Goal: Task Accomplishment & Management: Manage account settings

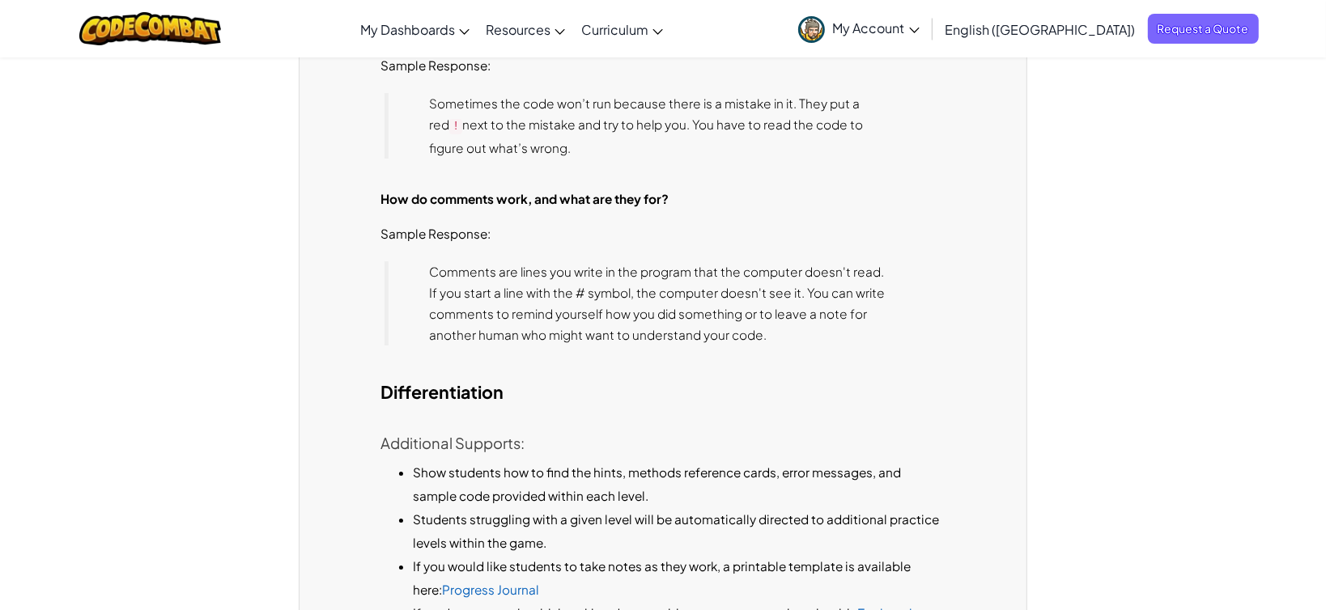
scroll to position [5067, 0]
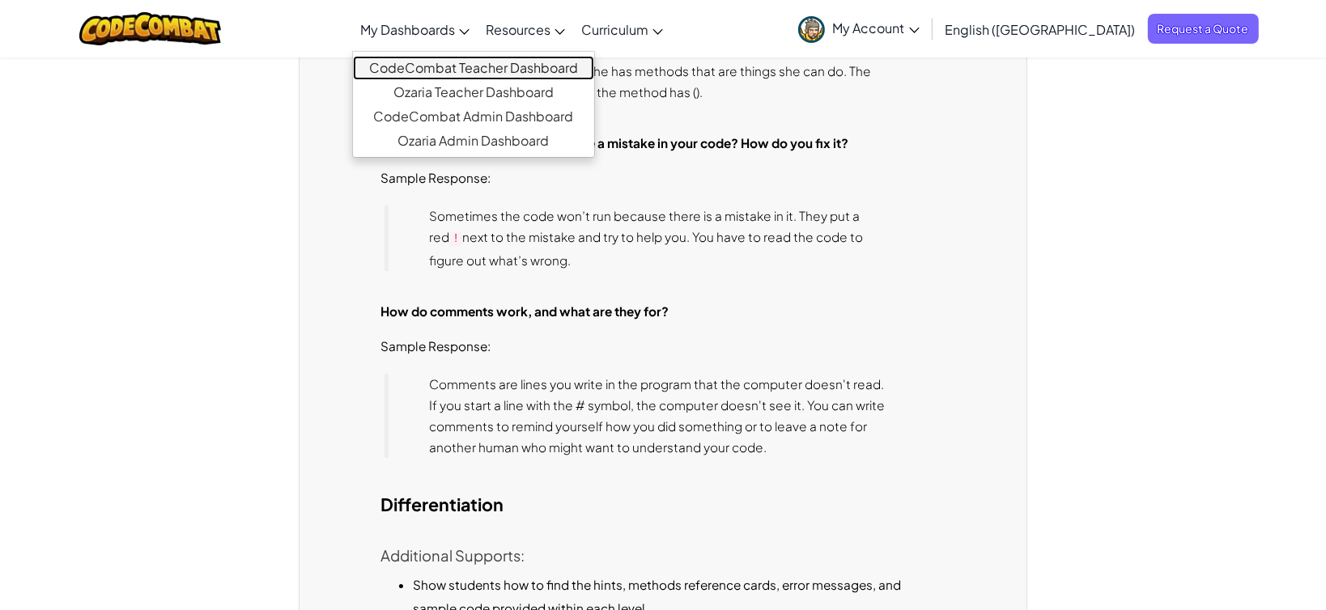
click at [507, 72] on link "CodeCombat Teacher Dashboard" at bounding box center [473, 68] width 241 height 24
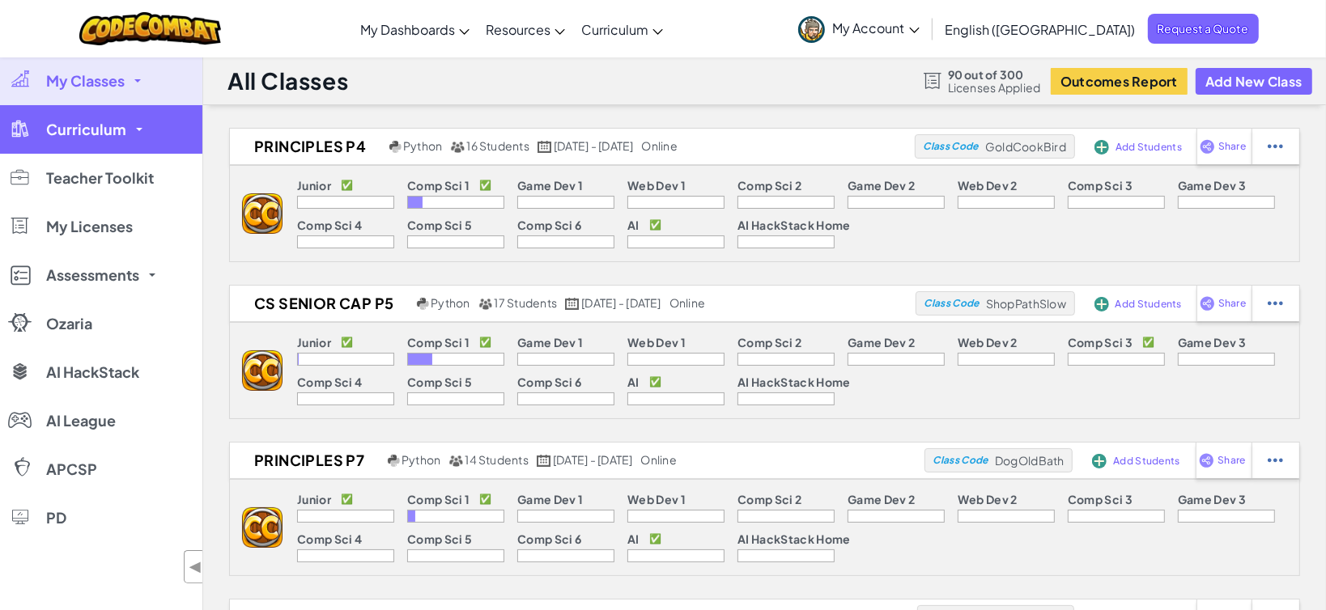
click at [83, 130] on span "Curriculum" at bounding box center [86, 129] width 80 height 15
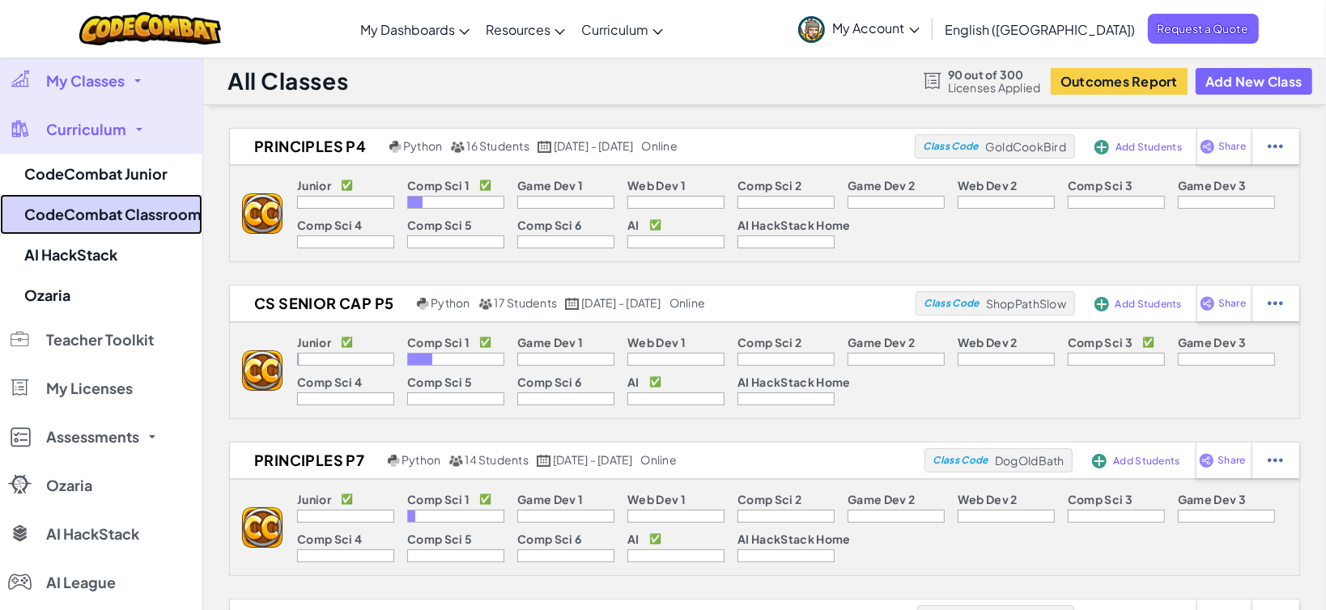
click at [129, 217] on link "CodeCombat Classroom" at bounding box center [101, 214] width 202 height 40
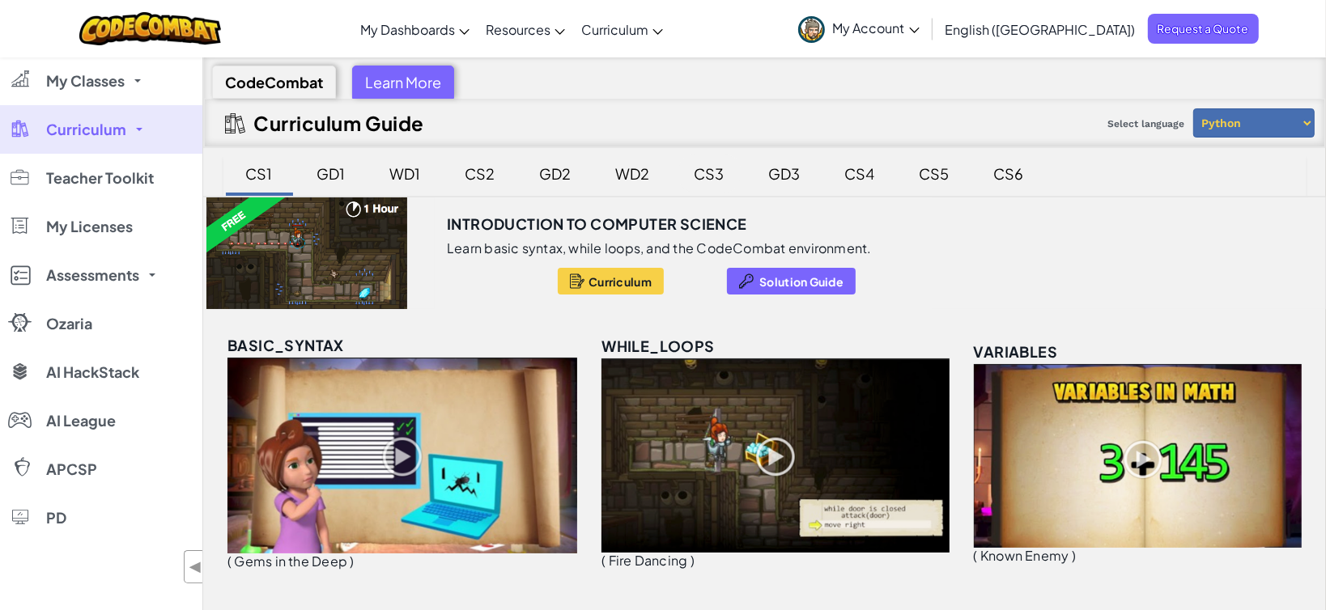
click at [706, 176] on div "CS3" at bounding box center [709, 174] width 62 height 38
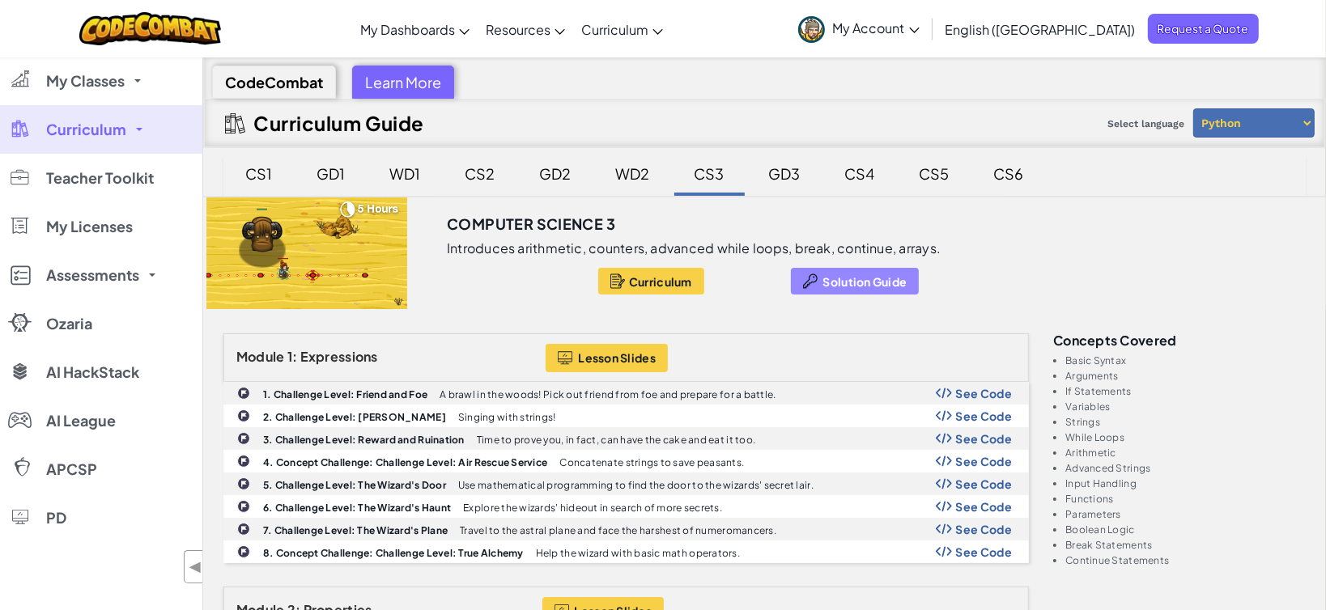
click at [839, 276] on span "Solution Guide" at bounding box center [865, 281] width 84 height 13
click at [261, 175] on div "CS1" at bounding box center [259, 174] width 59 height 38
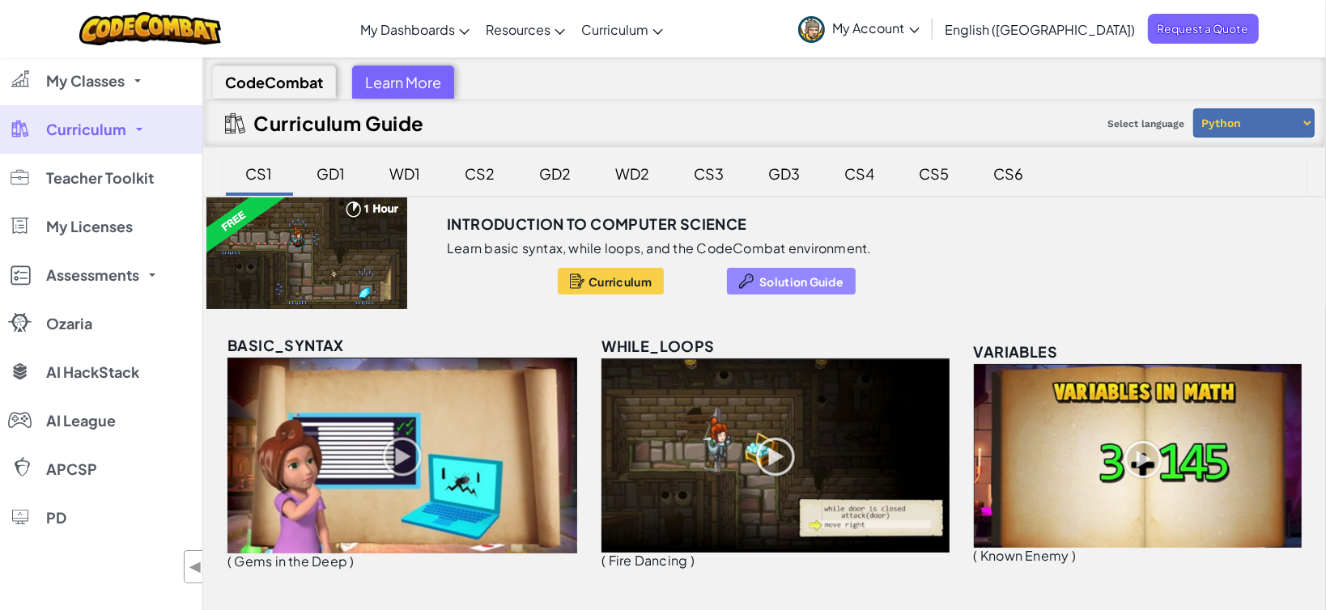
click at [797, 281] on span "Solution Guide" at bounding box center [801, 281] width 84 height 13
click at [260, 173] on div "CS1" at bounding box center [259, 174] width 59 height 38
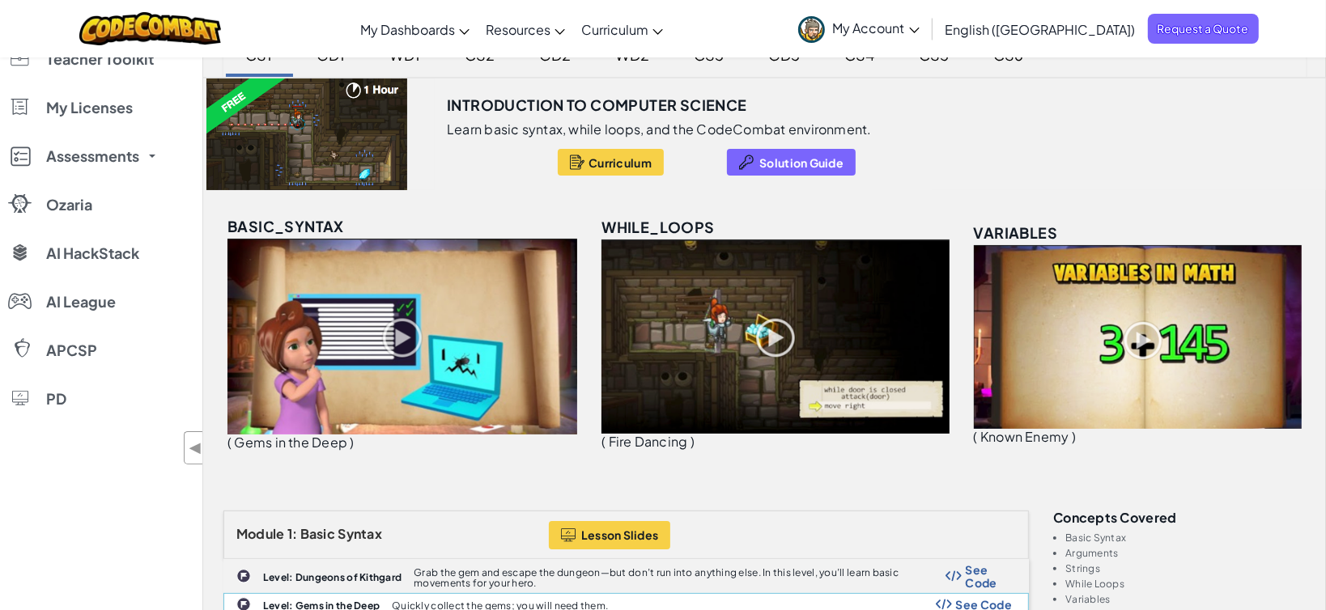
scroll to position [240, 0]
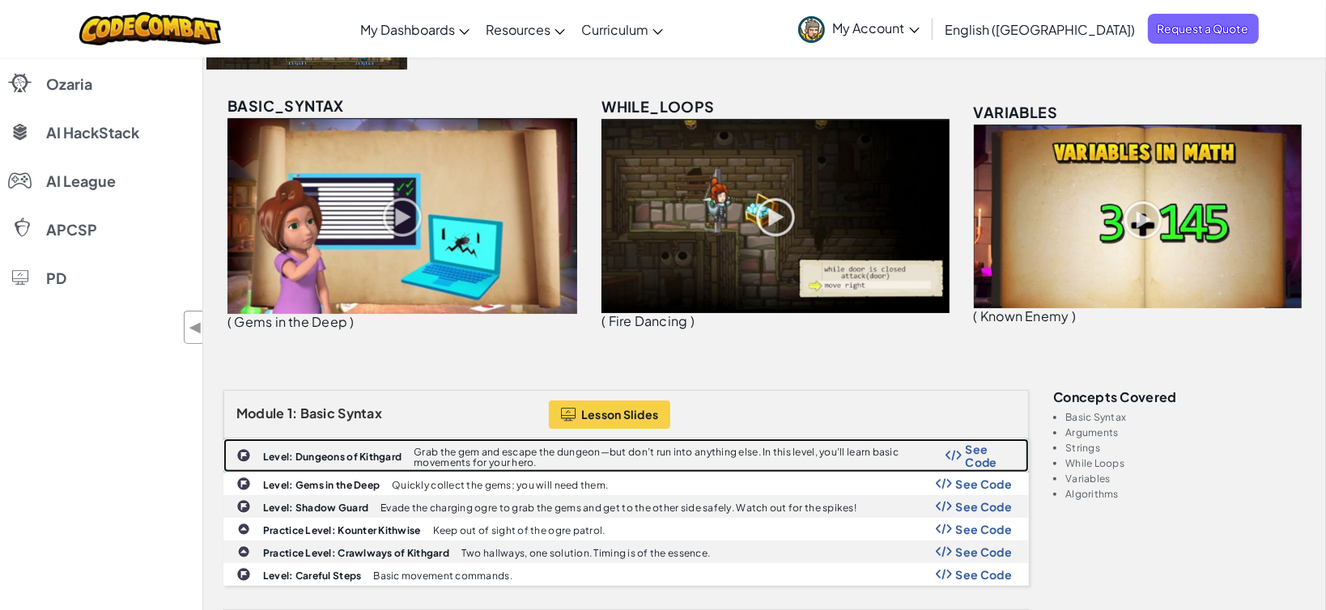
click at [309, 453] on b "Level: Dungeons of Kithgard" at bounding box center [332, 457] width 138 height 12
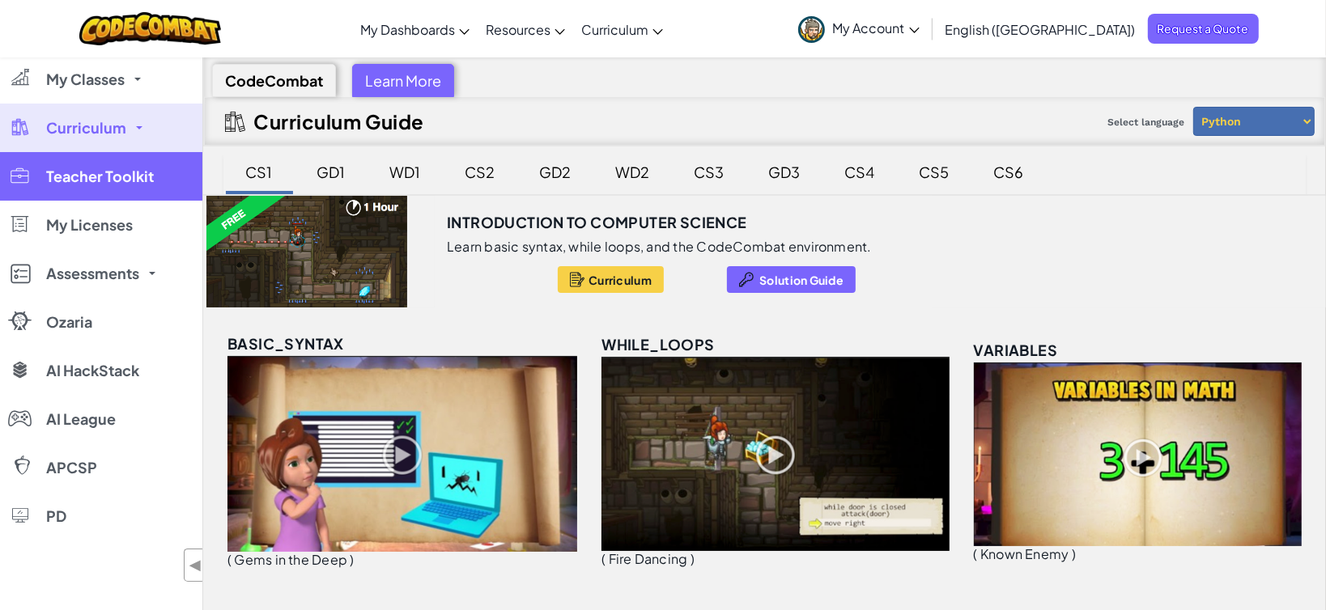
scroll to position [0, 0]
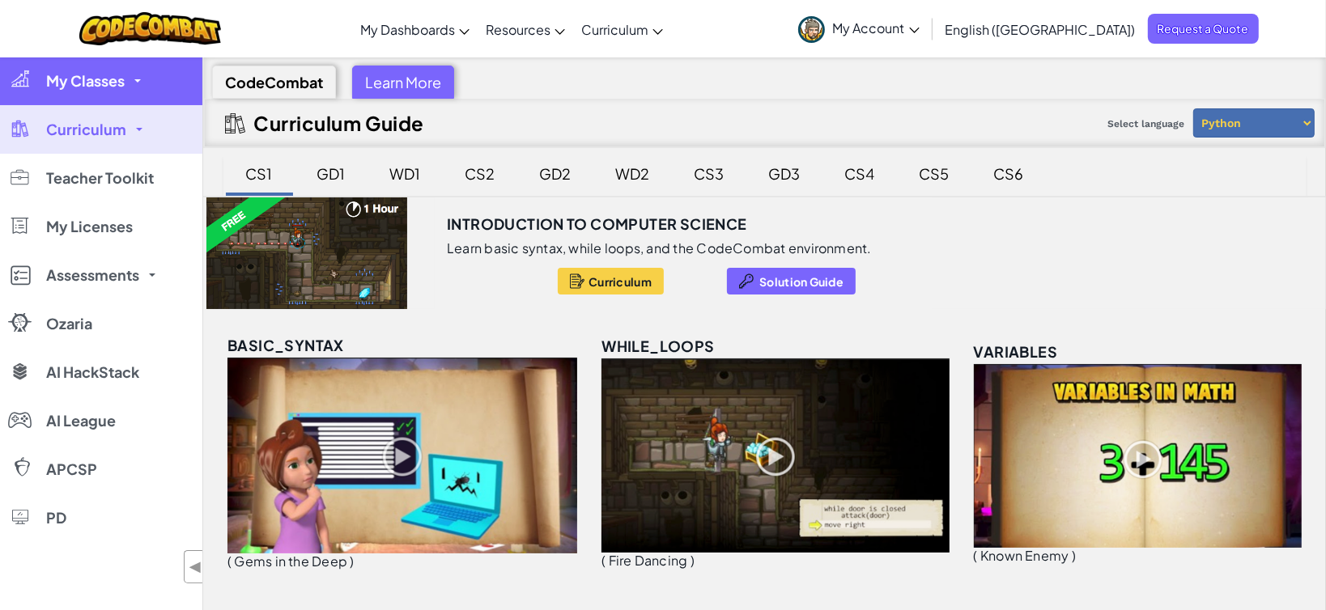
click at [137, 89] on link "My Classes" at bounding box center [101, 81] width 202 height 49
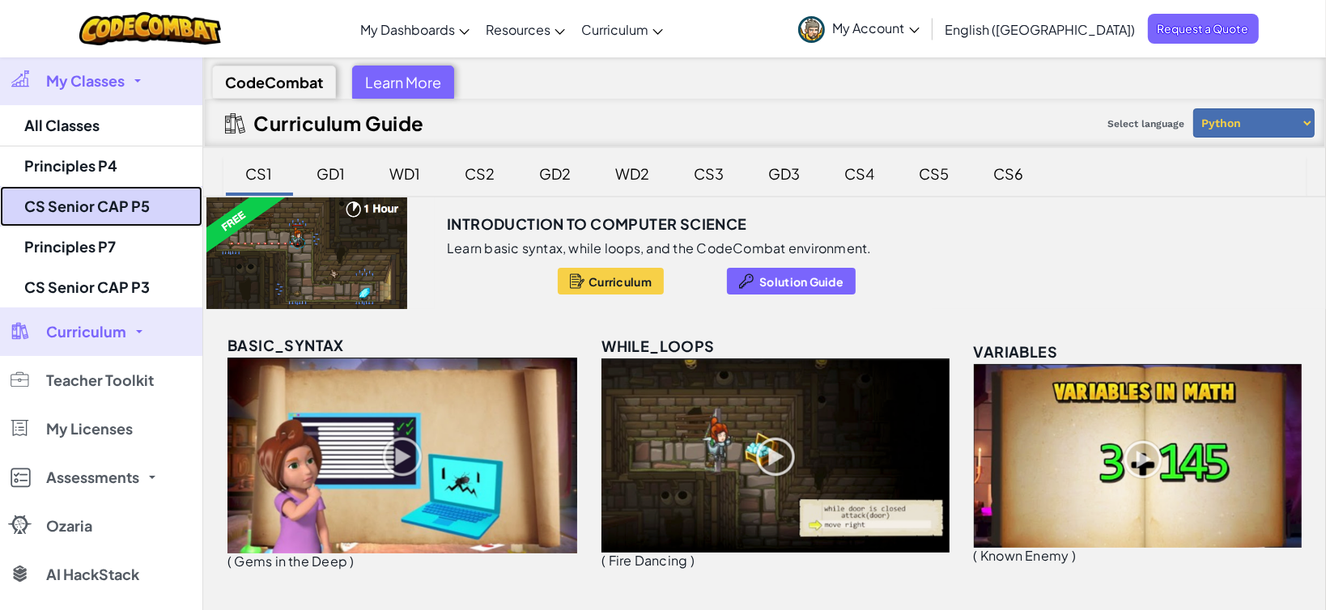
click at [128, 213] on link "CS Senior CAP P5" at bounding box center [101, 206] width 202 height 40
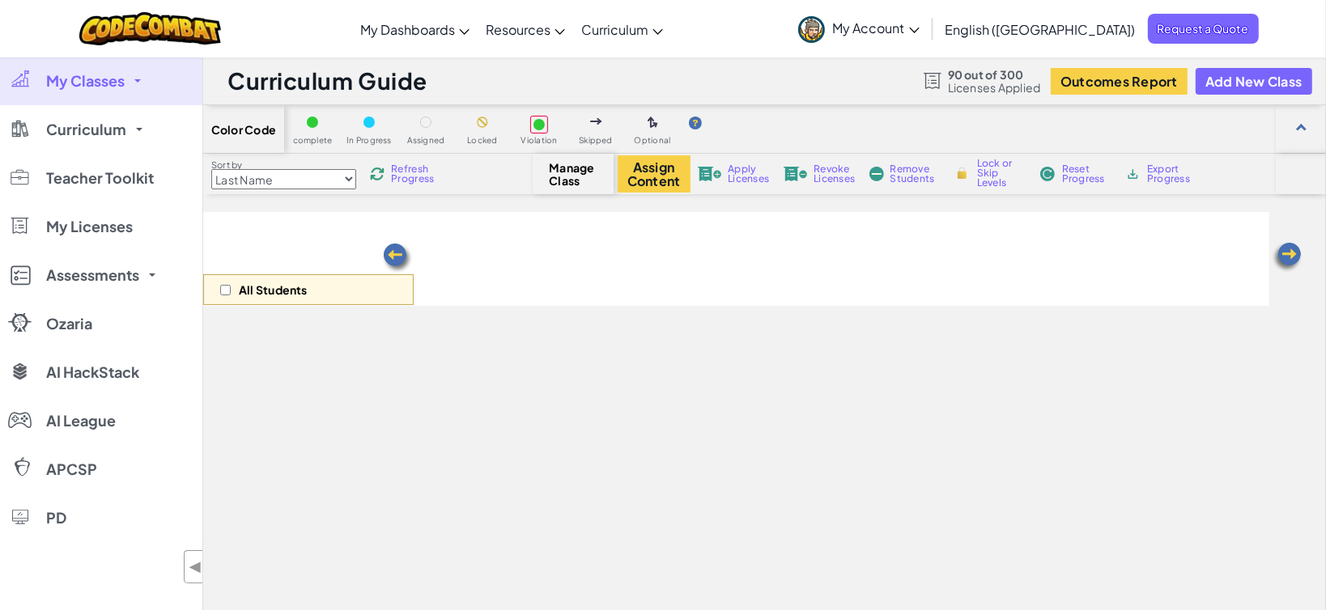
select select "560f1a9f22961295f9427742"
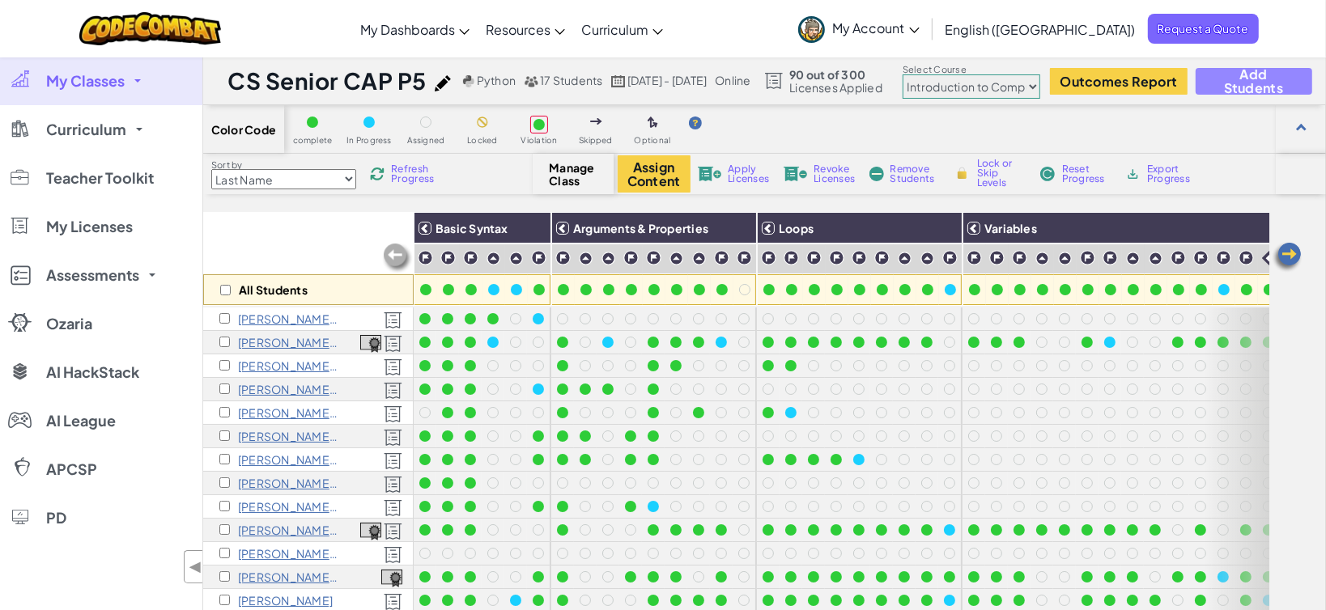
click at [1286, 83] on span "Add Students" at bounding box center [1253, 81] width 89 height 28
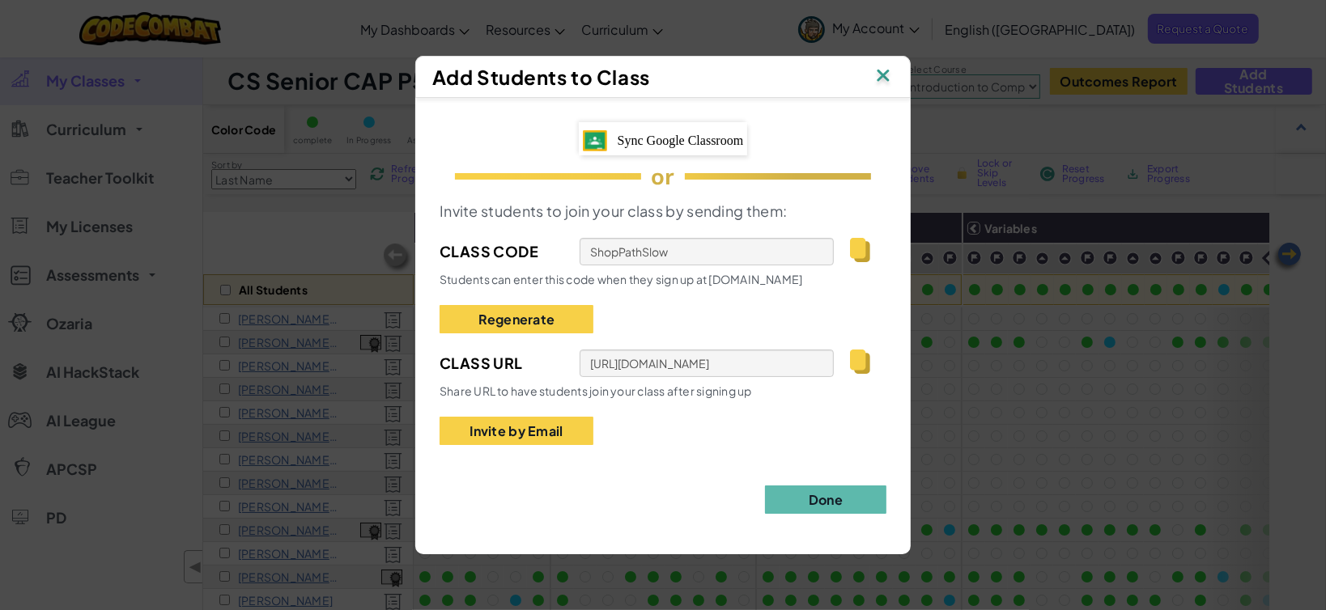
click at [856, 366] on img at bounding box center [860, 362] width 20 height 24
click at [878, 78] on img at bounding box center [883, 77] width 21 height 24
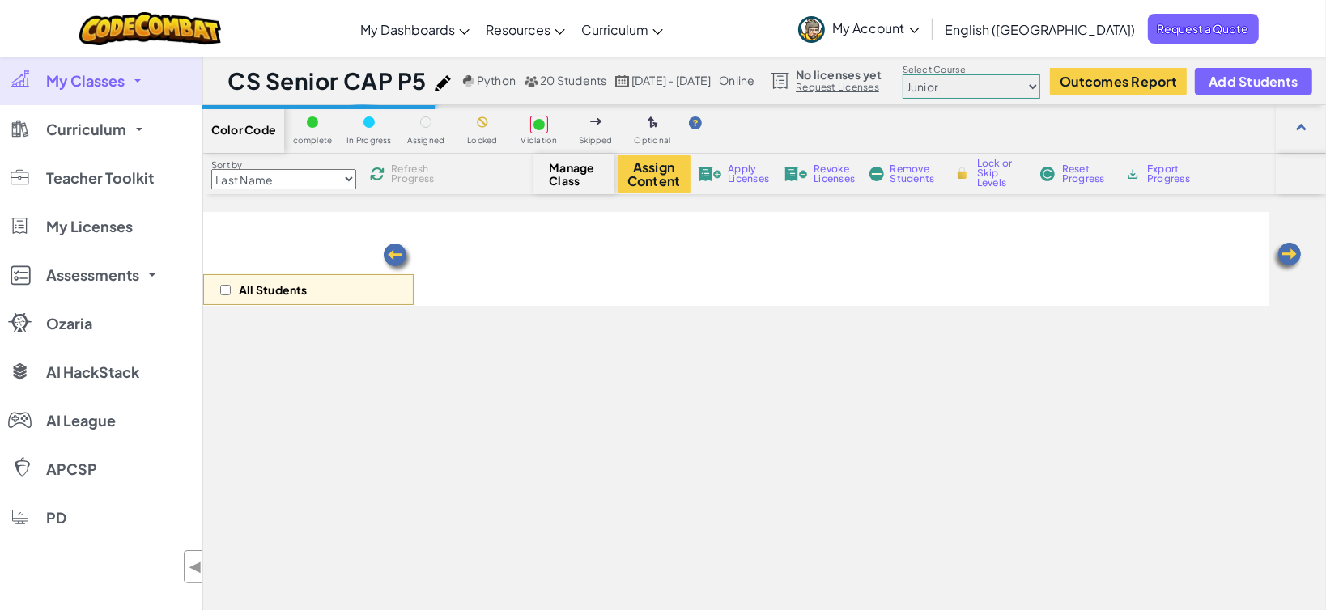
click at [1040, 91] on select "Junior Introduction to Computer Science Game Development 1 Web Development 1 Co…" at bounding box center [972, 86] width 138 height 24
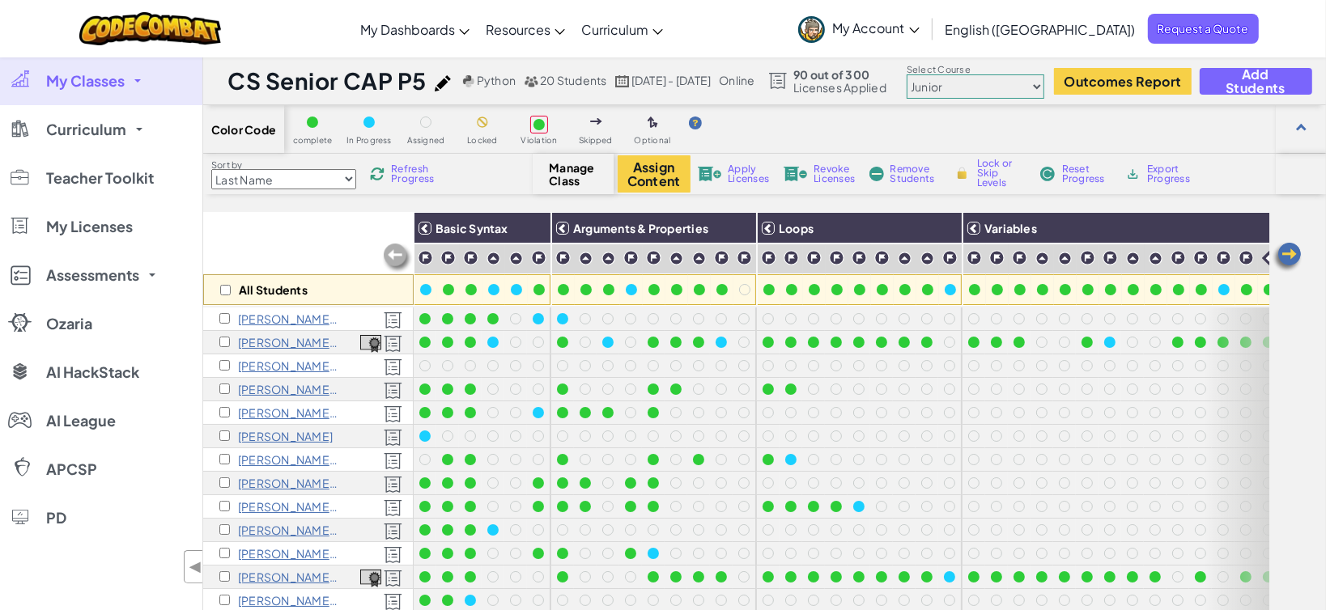
select select "5632661322961295f9428638"
click at [982, 74] on select "Junior Introduction to Computer Science Game Development 1 Web Development 1 Co…" at bounding box center [976, 86] width 138 height 24
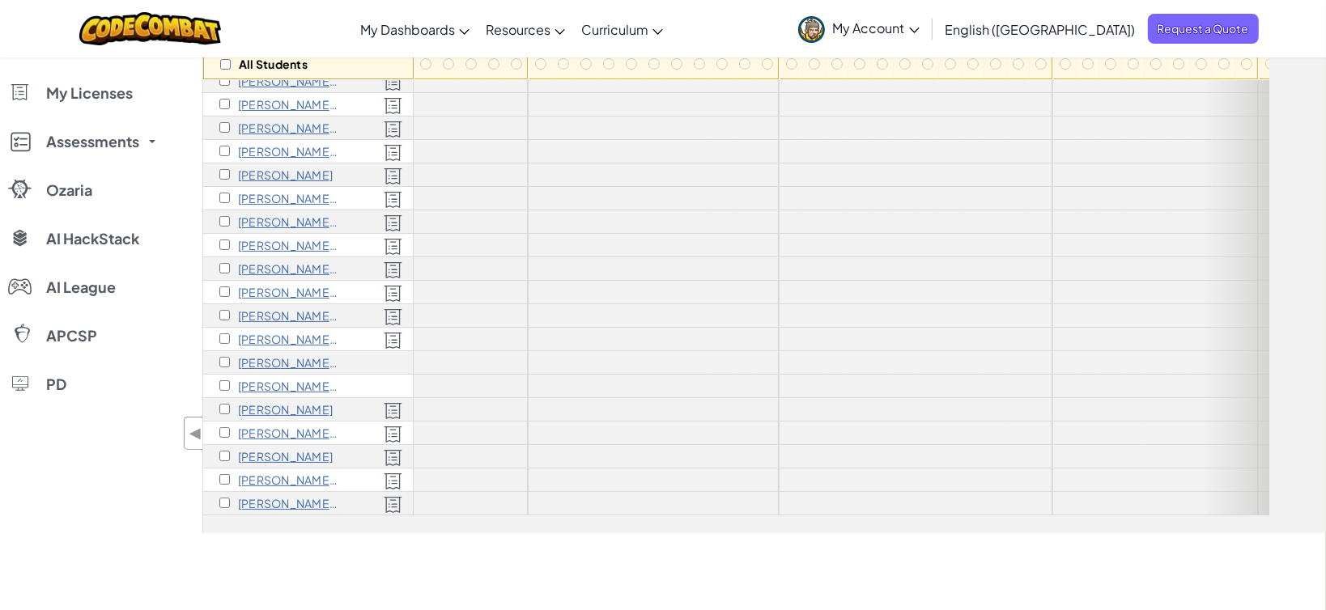
scroll to position [240, 0]
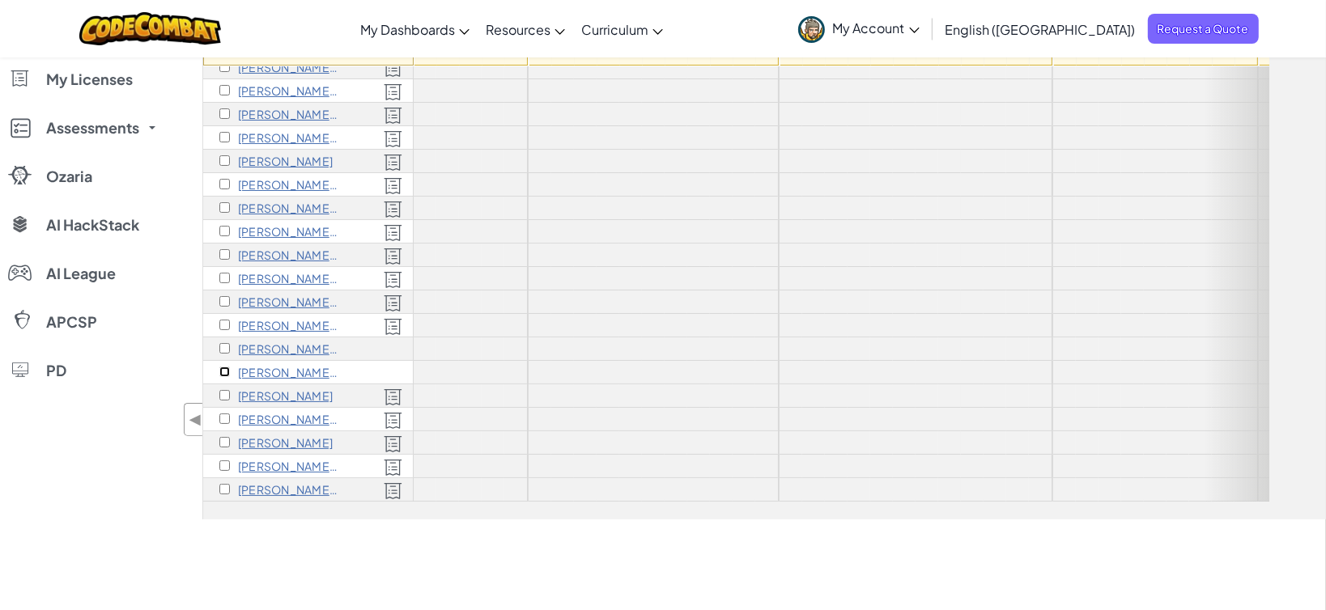
drag, startPoint x: 224, startPoint y: 355, endPoint x: 223, endPoint y: 338, distance: 17.0
click at [224, 367] on input "checkbox" at bounding box center [224, 372] width 11 height 11
checkbox input "true"
click at [223, 343] on input "checkbox" at bounding box center [224, 348] width 11 height 11
checkbox input "true"
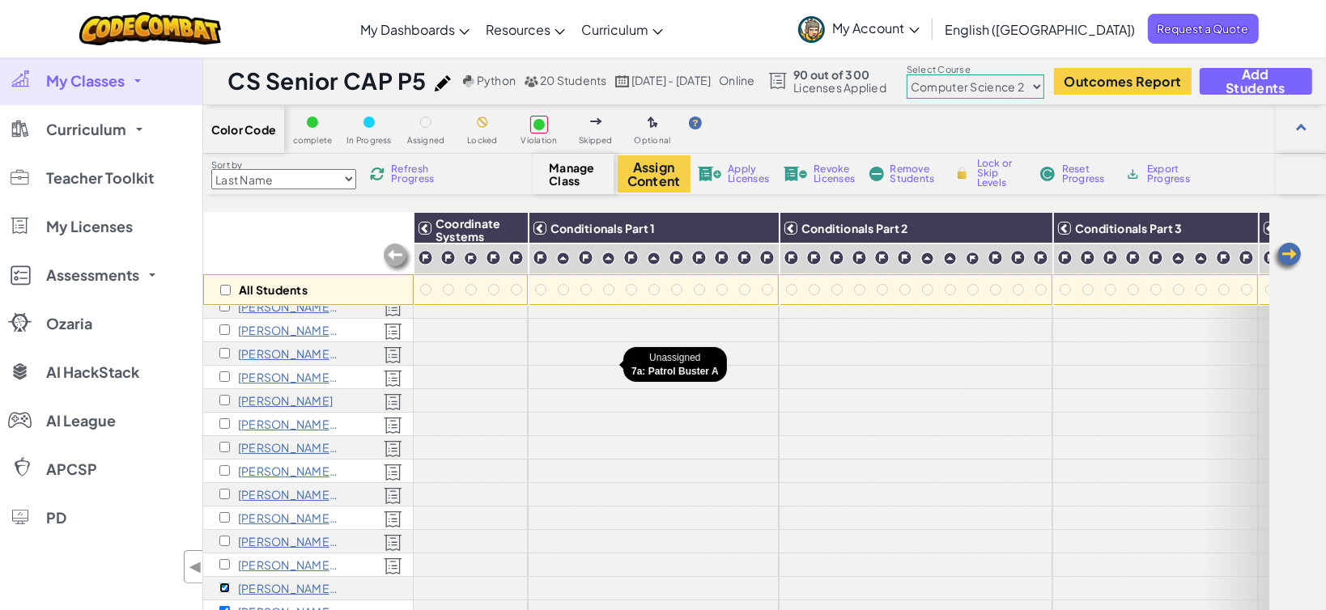
scroll to position [0, 0]
click at [744, 175] on span "Apply Licenses" at bounding box center [748, 173] width 41 height 19
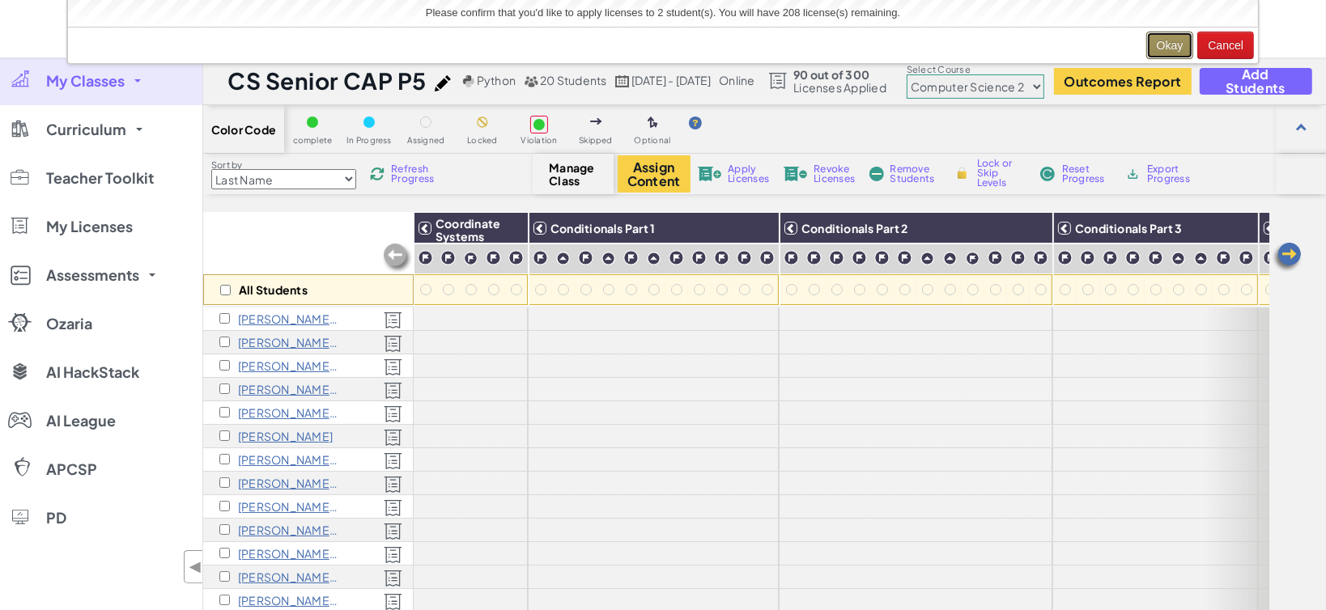
click at [1167, 42] on button "Okay" at bounding box center [1170, 46] width 48 height 28
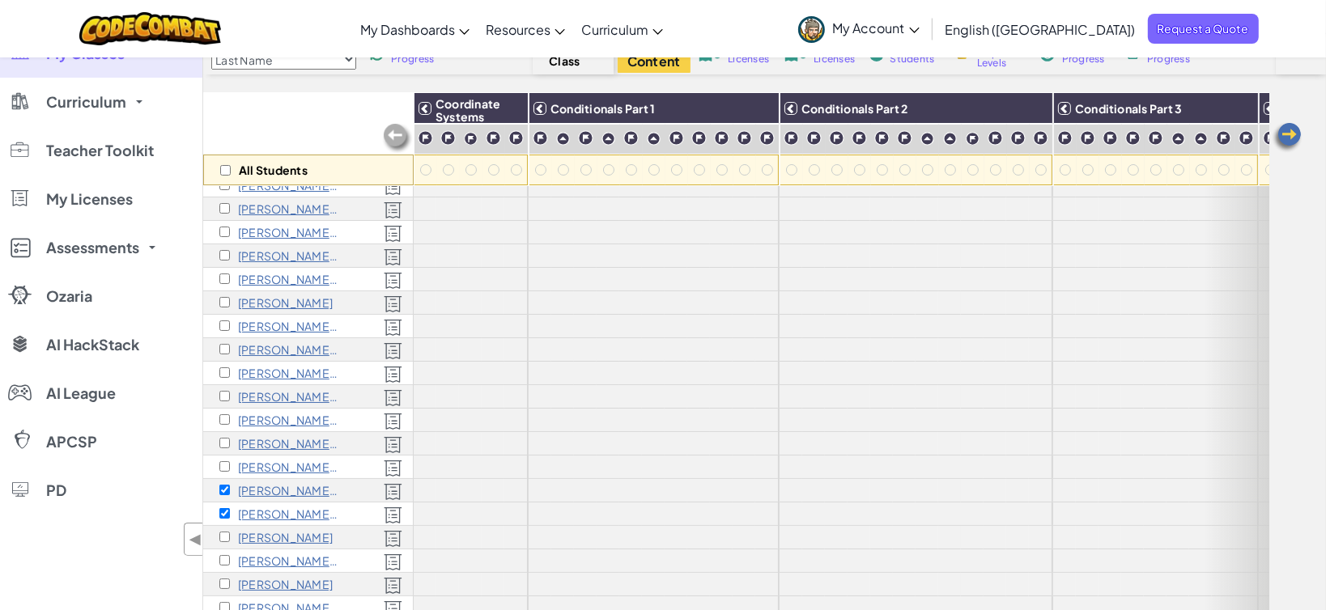
scroll to position [47, 0]
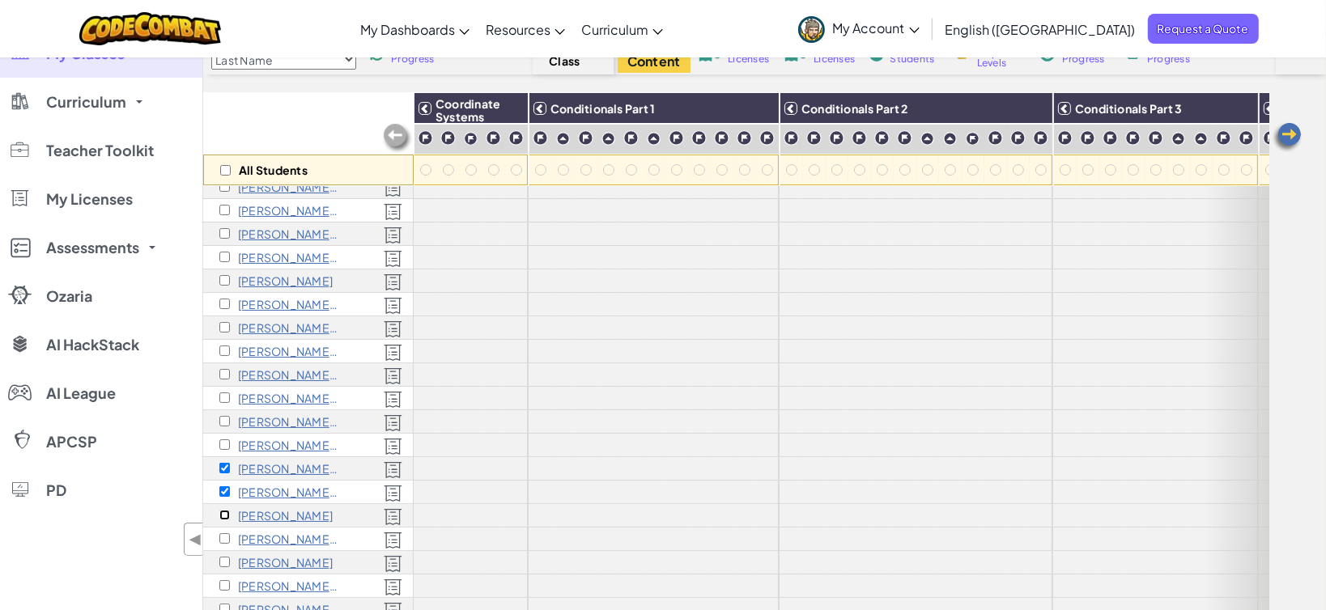
click at [221, 510] on input "checkbox" at bounding box center [224, 515] width 11 height 11
checkbox input "true"
click at [226, 487] on input "checkbox" at bounding box center [224, 492] width 11 height 11
checkbox input "false"
drag, startPoint x: 223, startPoint y: 454, endPoint x: 398, endPoint y: 410, distance: 180.2
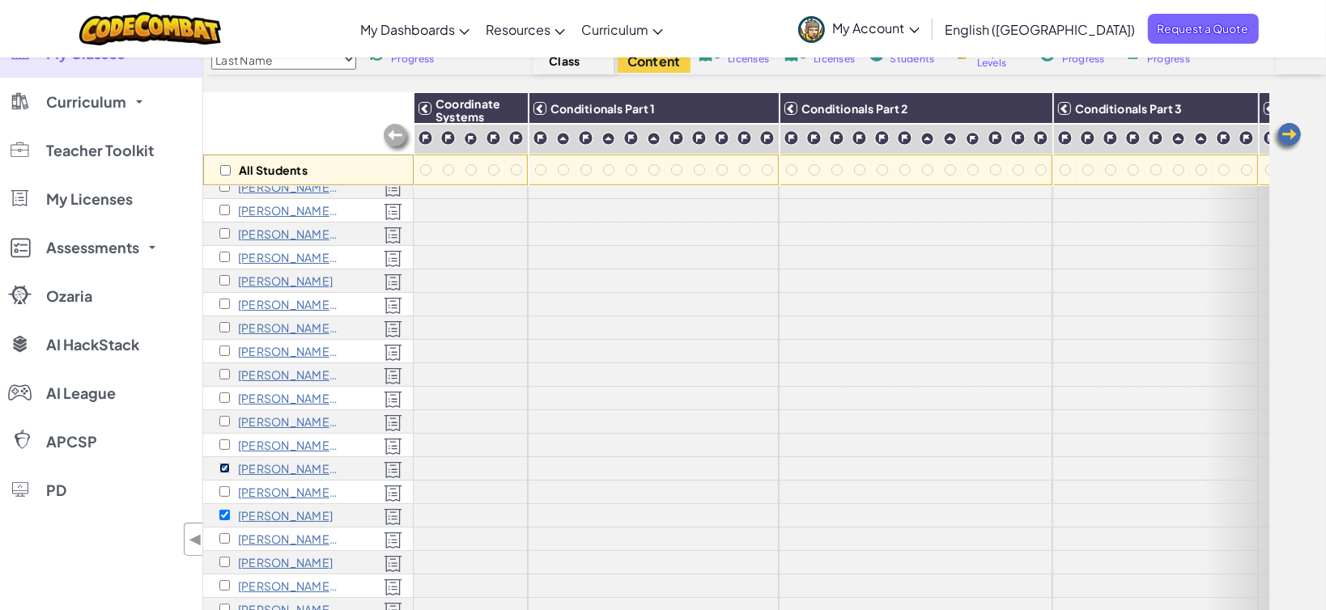
click at [224, 463] on input "checkbox" at bounding box center [224, 468] width 11 height 11
checkbox input "false"
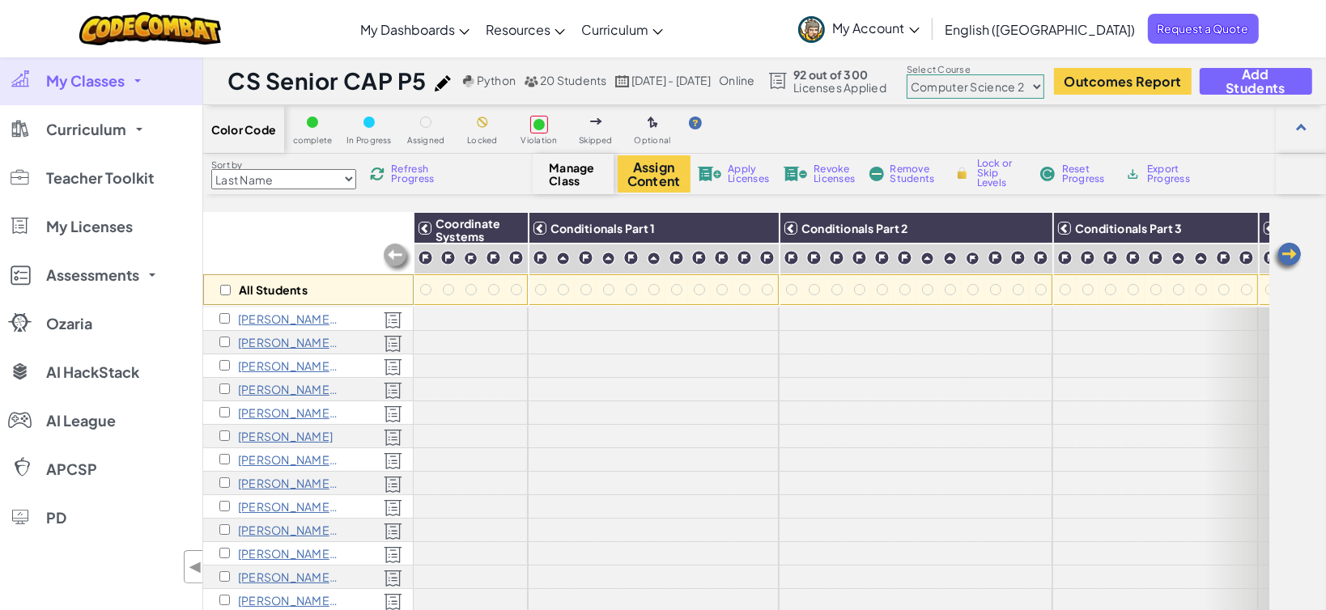
scroll to position [0, 0]
click at [662, 165] on button "Assign Content" at bounding box center [654, 173] width 73 height 37
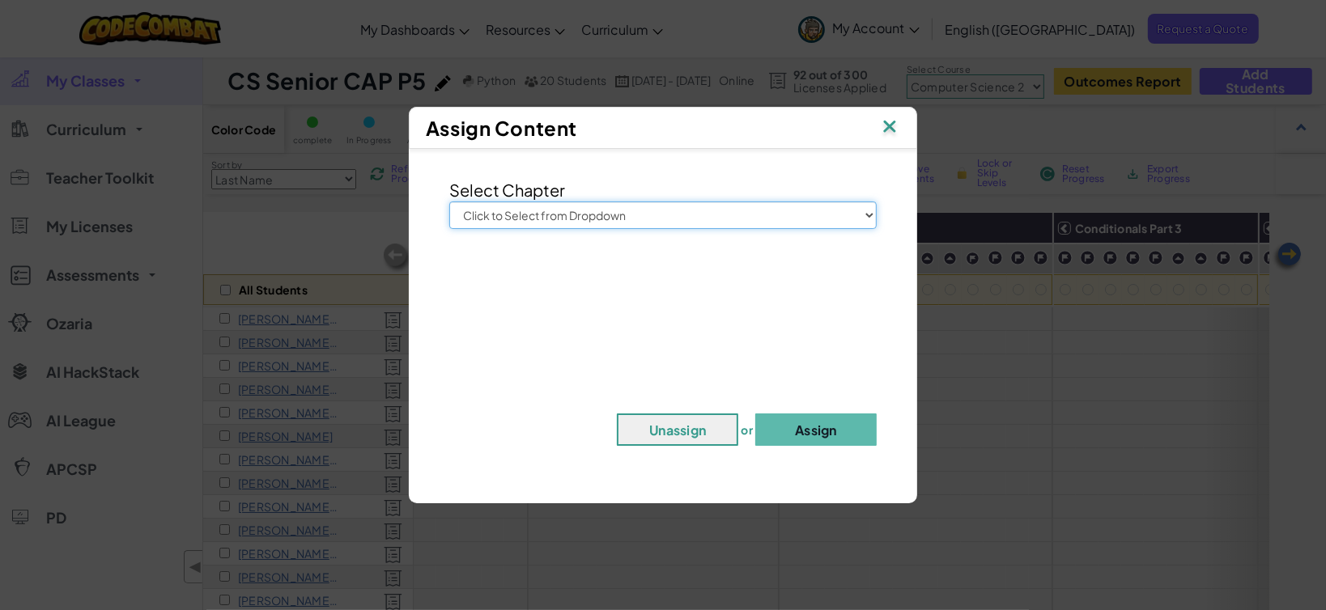
click at [631, 210] on select "Click to Select from Dropdown Junior Introduction to Computer Science Game Deve…" at bounding box center [662, 216] width 427 height 28
select select "Computer Science 2"
click at [449, 202] on select "Click to Select from Dropdown Junior Introduction to Computer Science Game Deve…" at bounding box center [662, 216] width 427 height 28
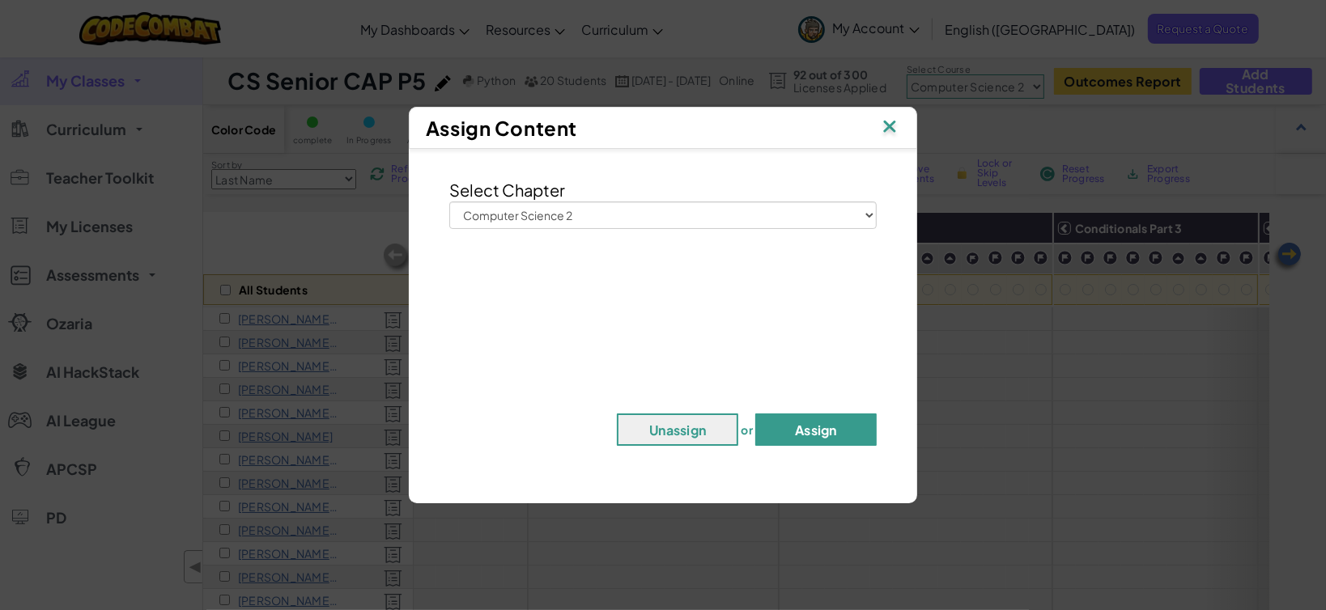
click at [810, 433] on button "Assign" at bounding box center [815, 430] width 121 height 32
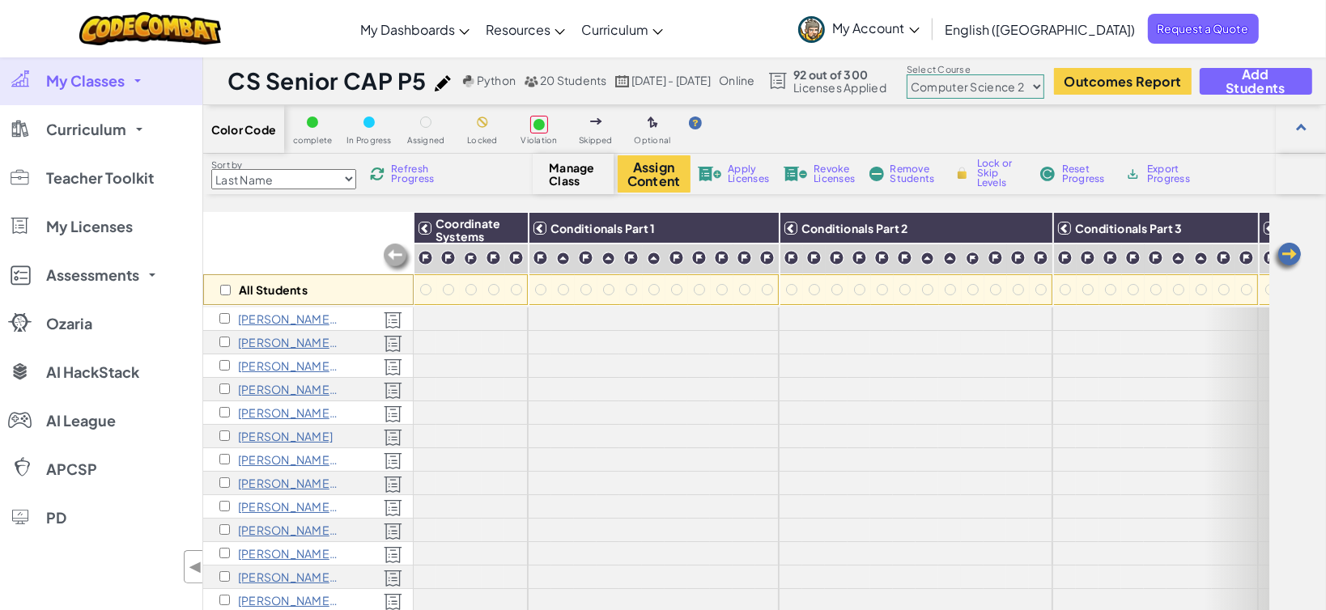
click at [1025, 82] on select "Junior Introduction to Computer Science Game Development 1 Web Development 1 Co…" at bounding box center [976, 86] width 138 height 24
click at [982, 74] on select "Junior Introduction to Computer Science Game Development 1 Web Development 1 Co…" at bounding box center [976, 86] width 138 height 24
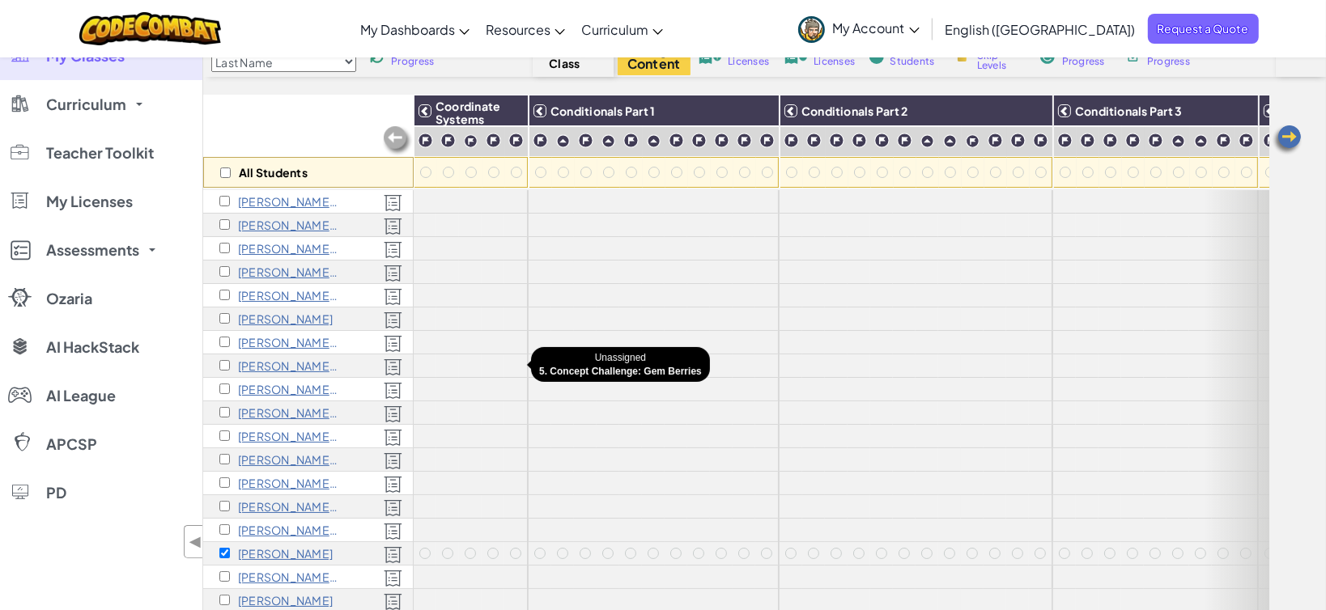
scroll to position [120, 0]
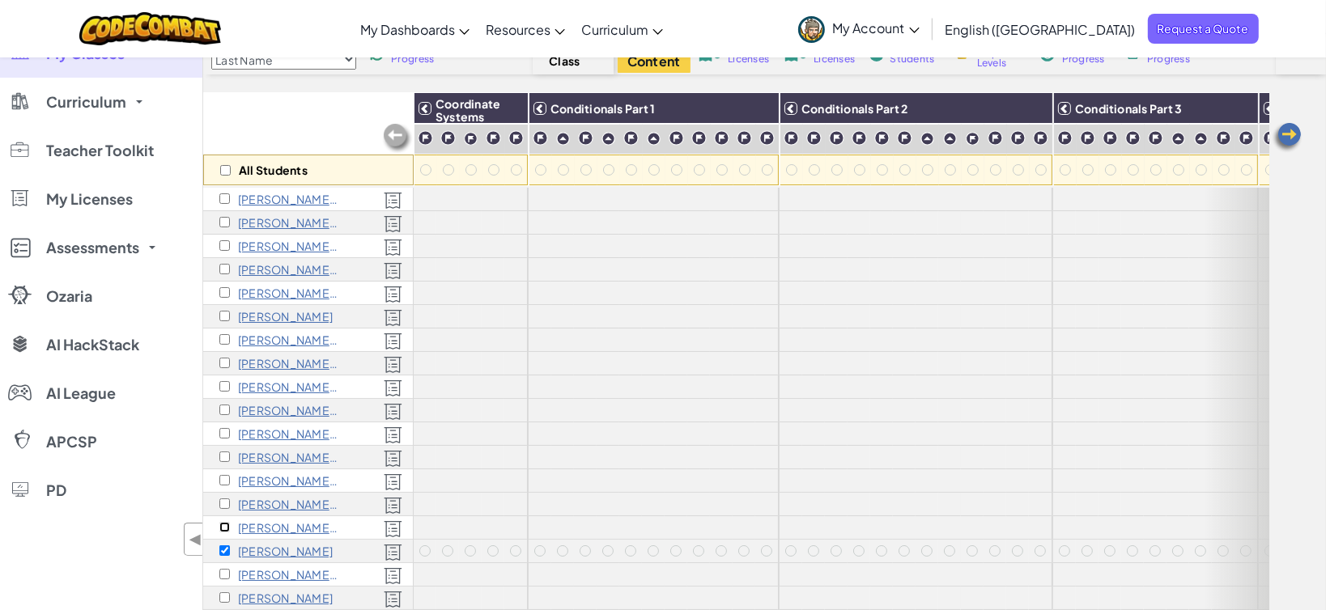
click at [223, 522] on input "checkbox" at bounding box center [224, 527] width 11 height 11
checkbox input "true"
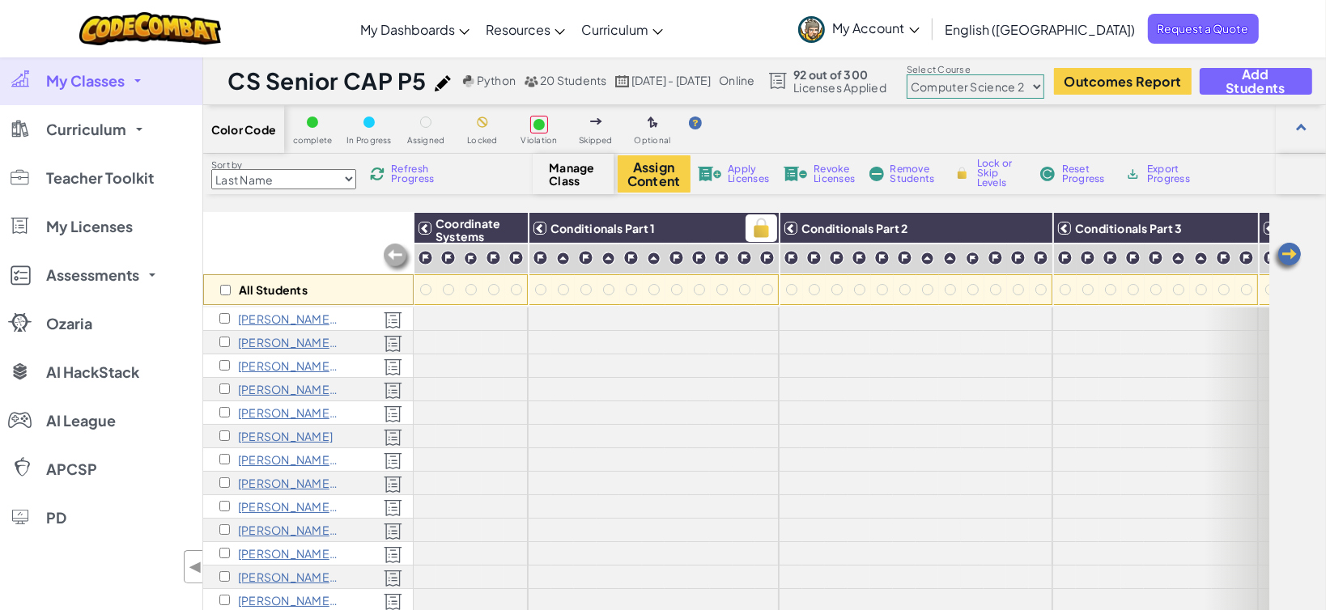
scroll to position [0, 0]
click at [647, 168] on button "Assign Content" at bounding box center [654, 173] width 73 height 37
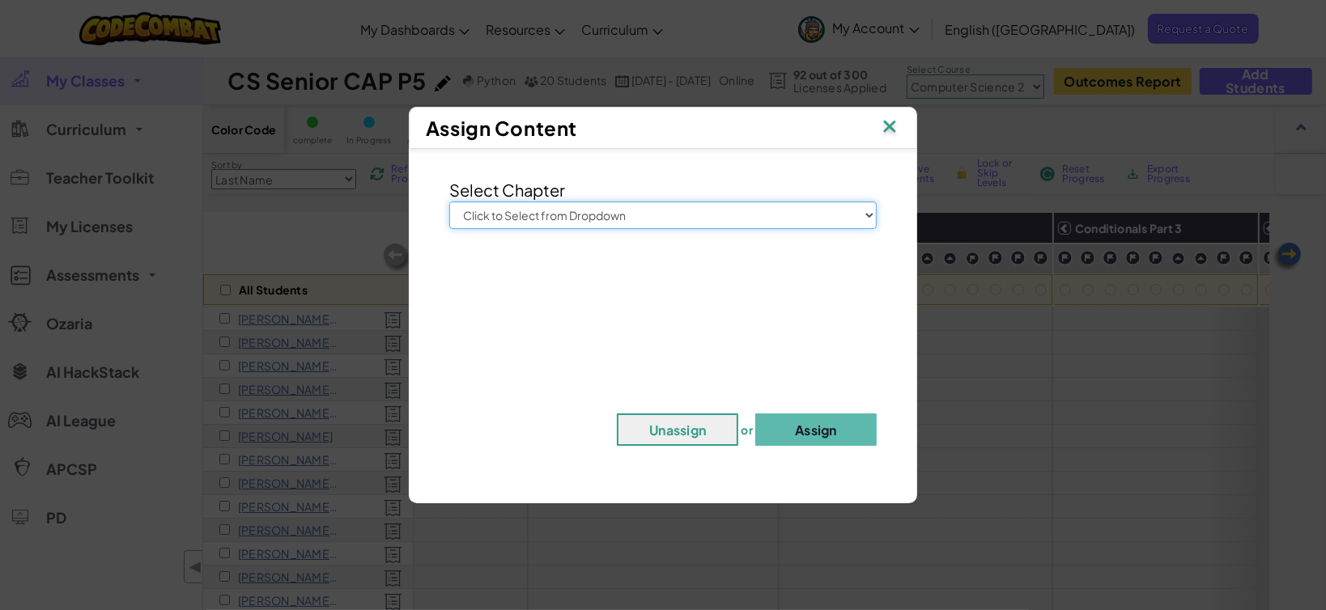
click at [711, 206] on select "Click to Select from Dropdown Junior Introduction to Computer Science Game Deve…" at bounding box center [662, 216] width 427 height 28
select select "Computer Science 2"
click at [449, 202] on select "Click to Select from Dropdown Junior Introduction to Computer Science Game Deve…" at bounding box center [662, 216] width 427 height 28
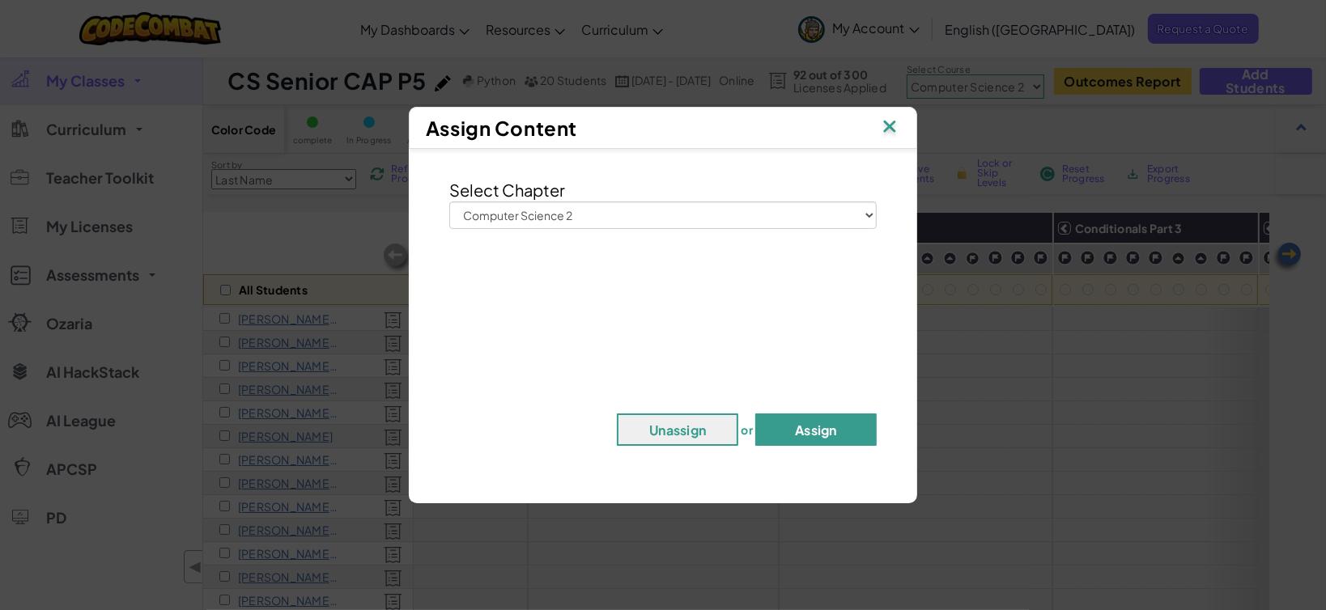
click at [805, 431] on button "Assign" at bounding box center [815, 430] width 121 height 32
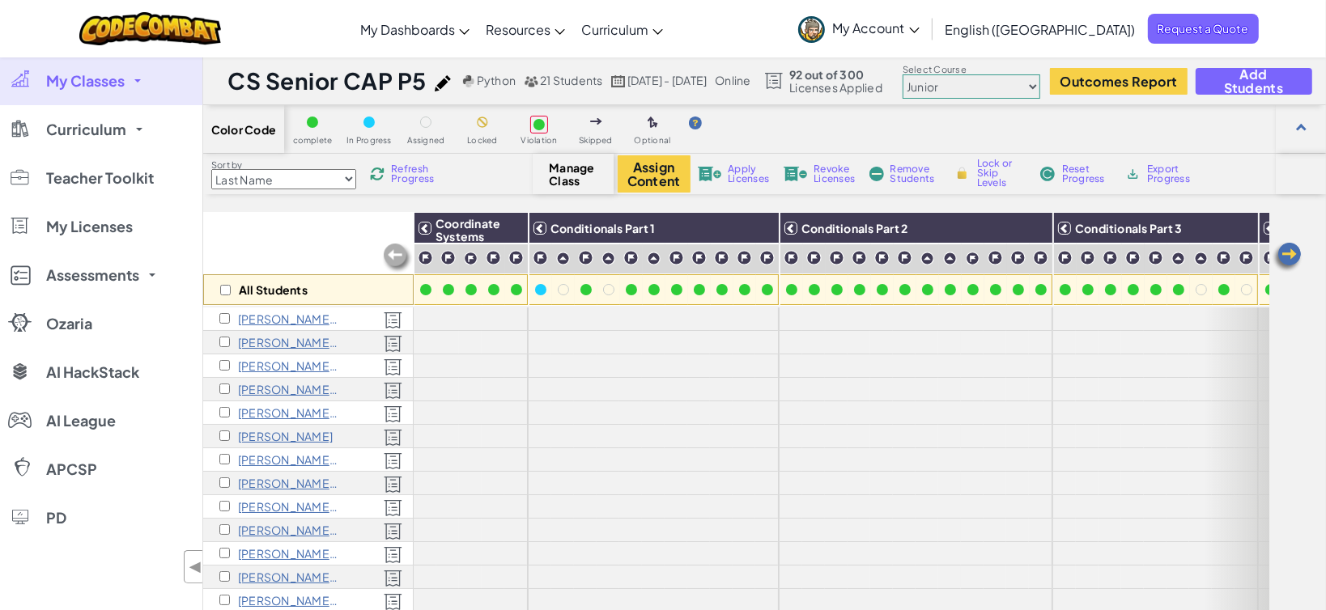
click at [1040, 79] on select "Junior Introduction to Computer Science Game Development 1 Web Development 1 Co…" at bounding box center [972, 86] width 138 height 24
click at [978, 74] on select "Junior Introduction to Computer Science Game Development 1 Web Development 1 Co…" at bounding box center [972, 86] width 138 height 24
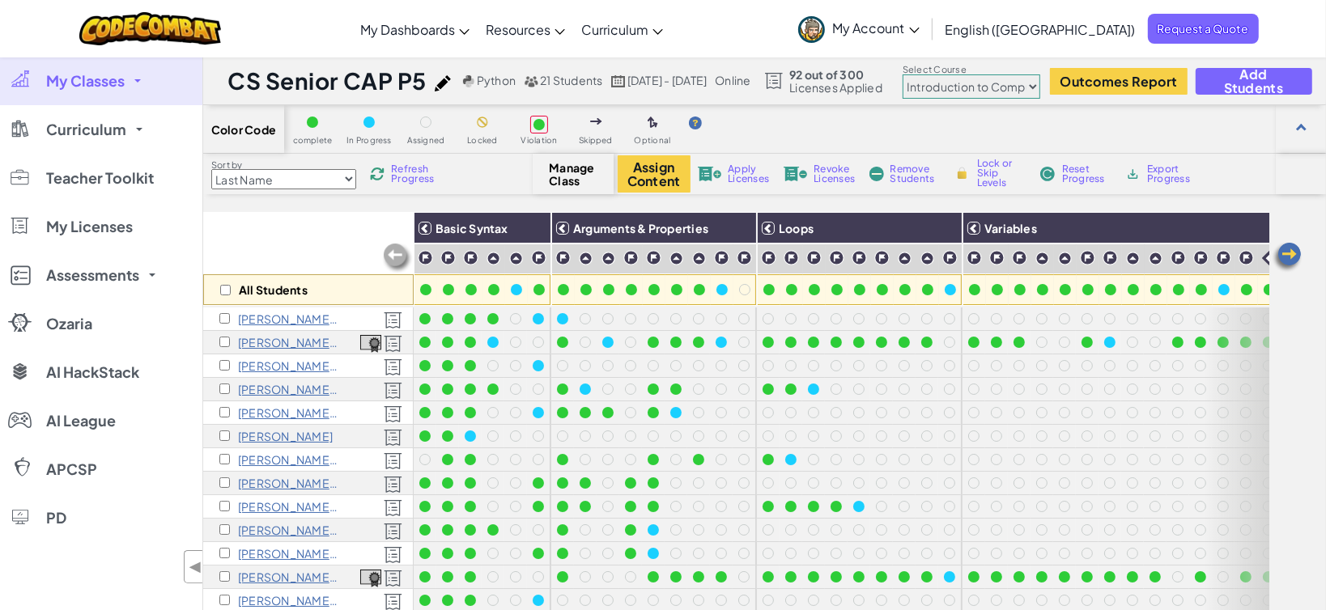
click at [1039, 86] on select "Junior Introduction to Computer Science Game Development 1 Web Development 1 Co…" at bounding box center [972, 86] width 138 height 24
click at [978, 74] on select "Junior Introduction to Computer Science Game Development 1 Web Development 1 Co…" at bounding box center [972, 86] width 138 height 24
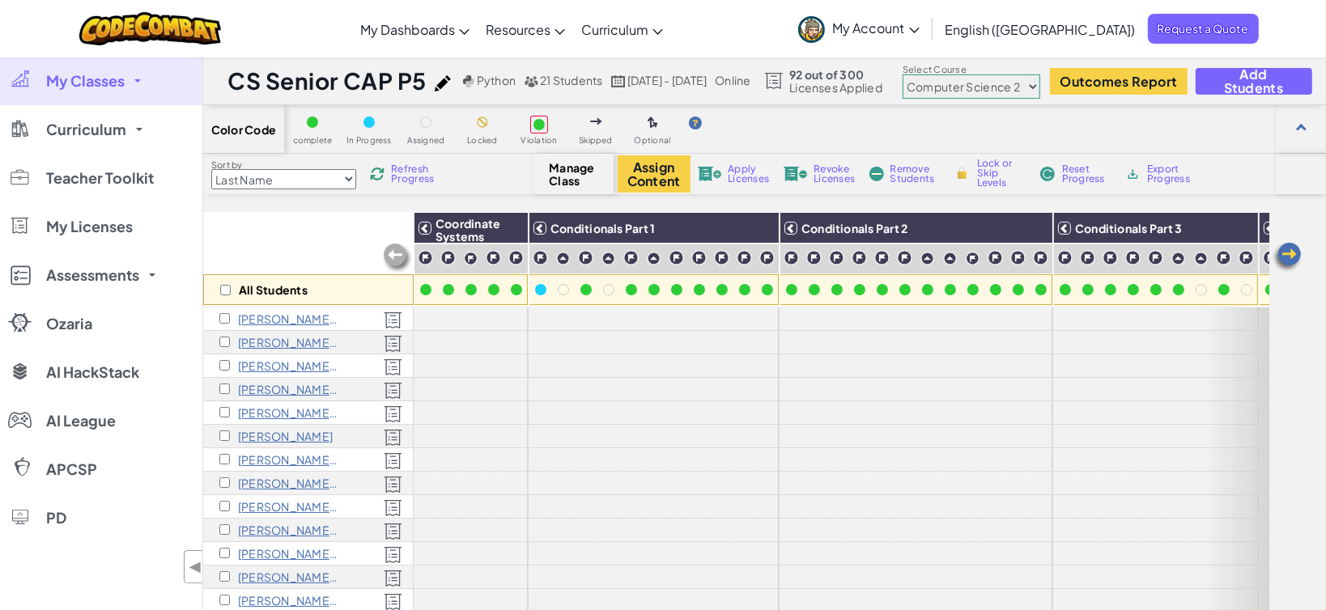
click at [1040, 77] on select "Junior Introduction to Computer Science Game Development 1 Web Development 1 Co…" at bounding box center [972, 86] width 138 height 24
select select "56462f935afde0c6fd30fc8c"
click at [978, 74] on select "Junior Introduction to Computer Science Game Development 1 Web Development 1 Co…" at bounding box center [972, 86] width 138 height 24
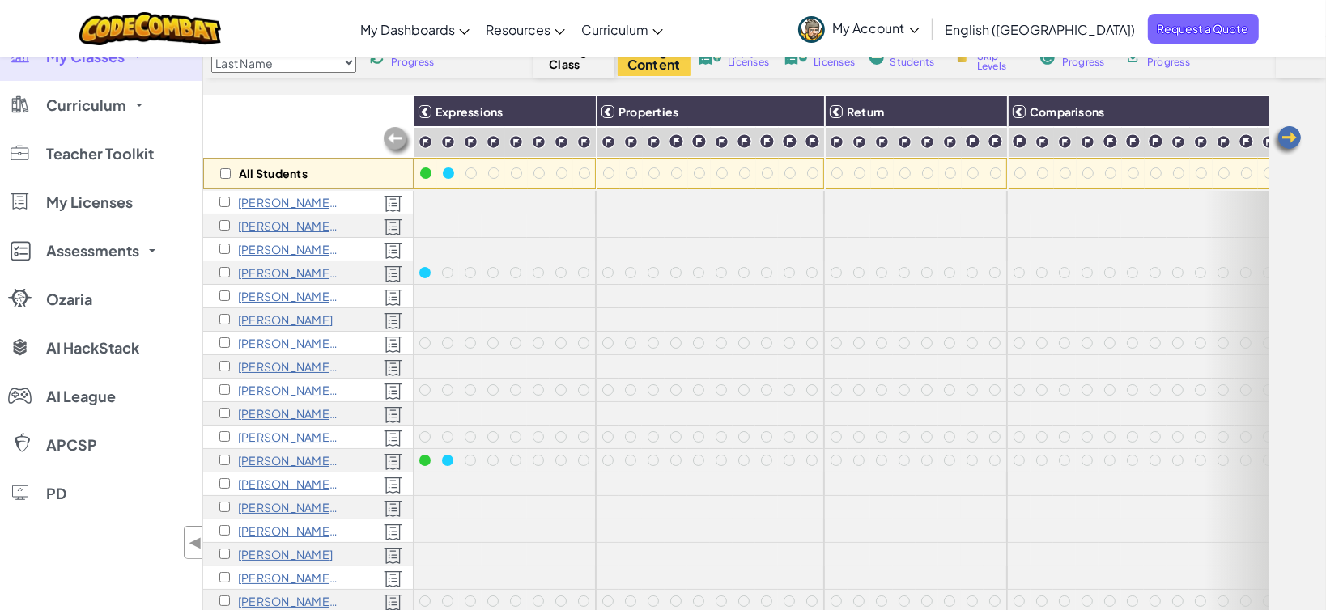
scroll to position [120, 0]
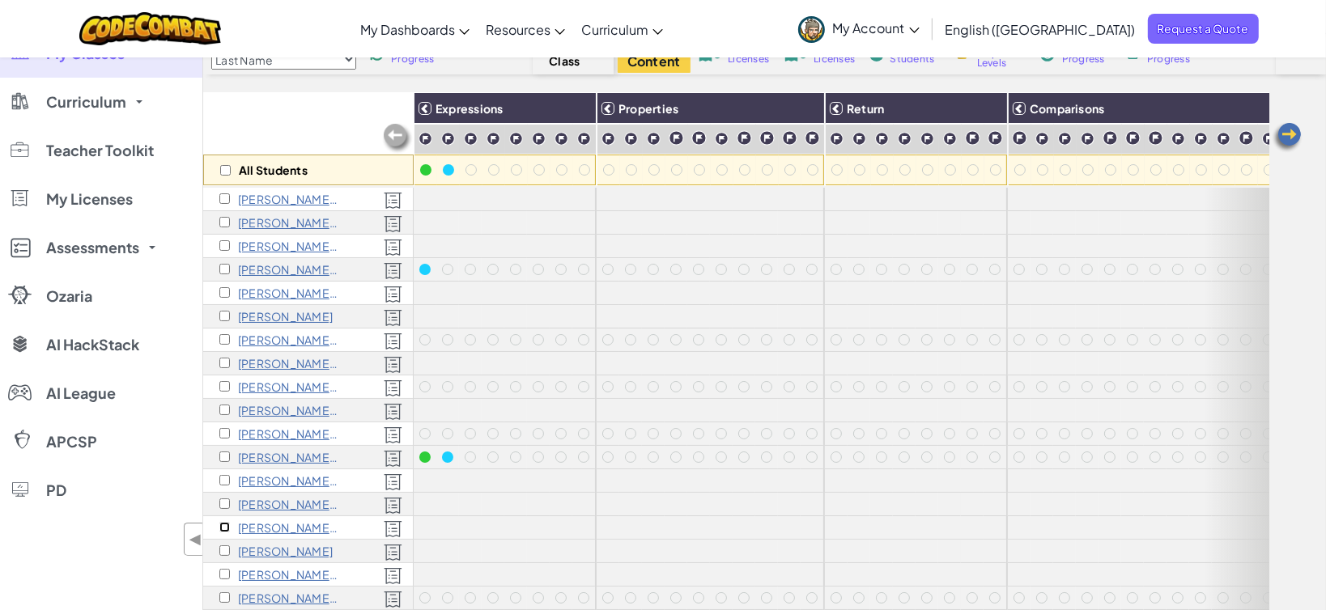
click at [222, 524] on input "checkbox" at bounding box center [224, 527] width 11 height 11
checkbox input "true"
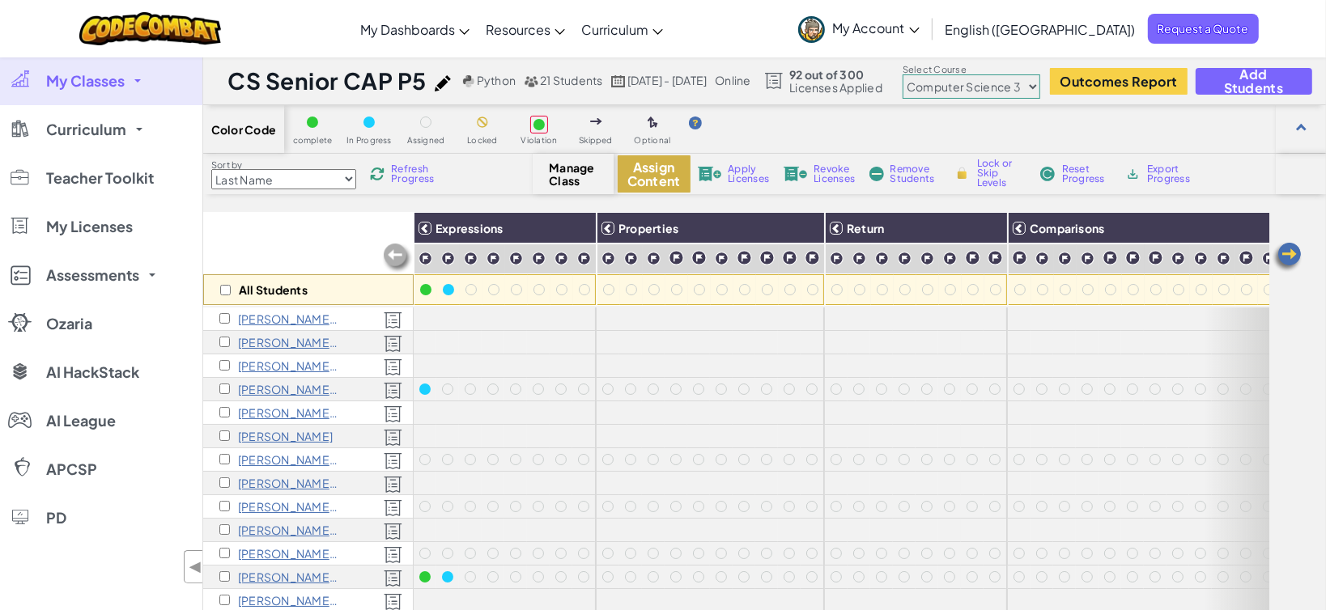
click at [652, 169] on button "Assign Content" at bounding box center [654, 173] width 73 height 37
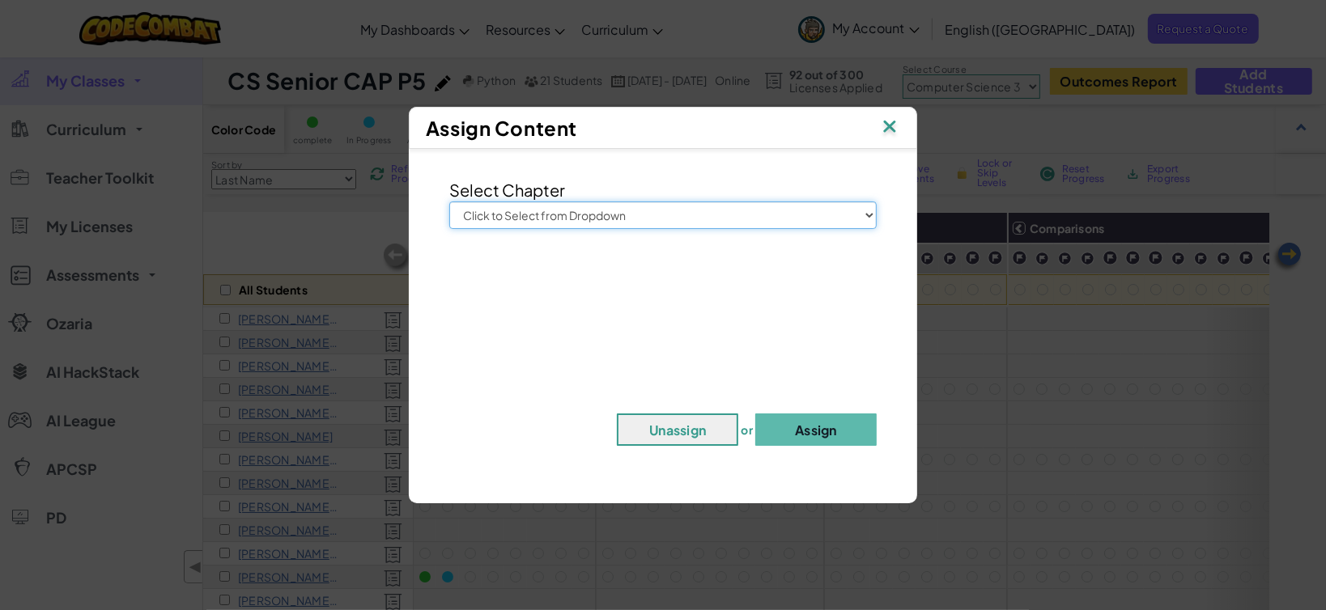
click at [634, 211] on select "Click to Select from Dropdown Junior Introduction to Computer Science Game Deve…" at bounding box center [662, 216] width 427 height 28
select select "Computer Science 3"
click at [449, 202] on select "Click to Select from Dropdown Junior Introduction to Computer Science Game Deve…" at bounding box center [662, 216] width 427 height 28
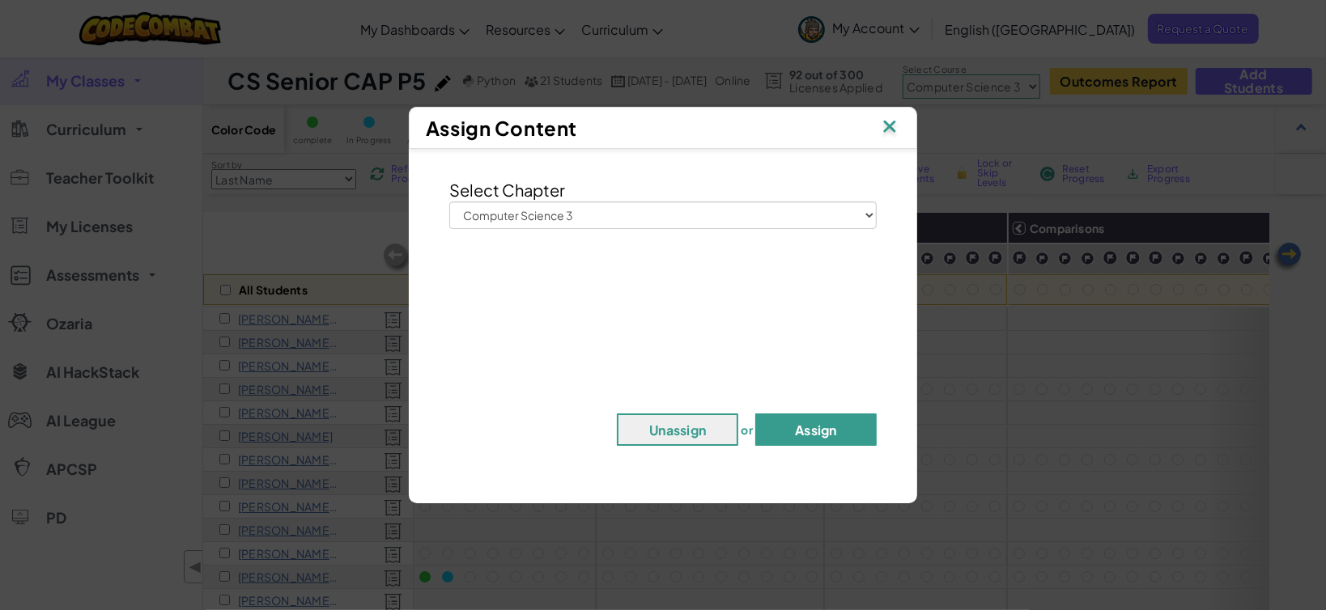
click at [825, 424] on button "Assign" at bounding box center [815, 430] width 121 height 32
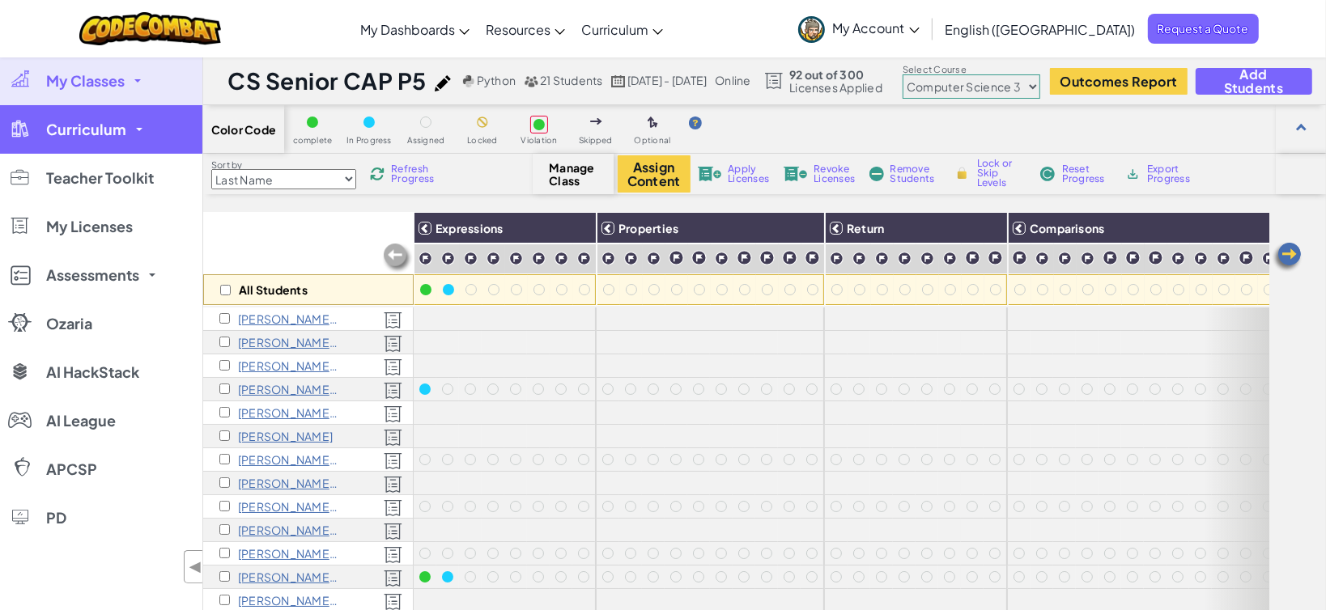
click at [125, 138] on link "Curriculum" at bounding box center [101, 129] width 202 height 49
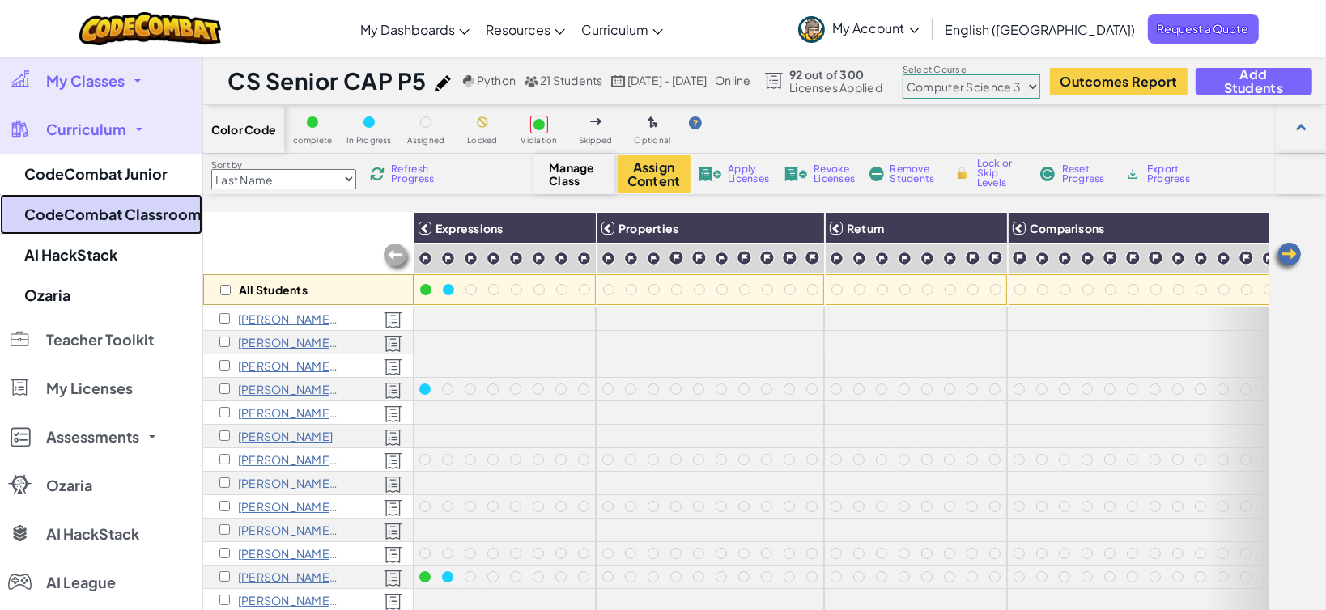
click at [133, 213] on link "CodeCombat Classroom" at bounding box center [101, 214] width 202 height 40
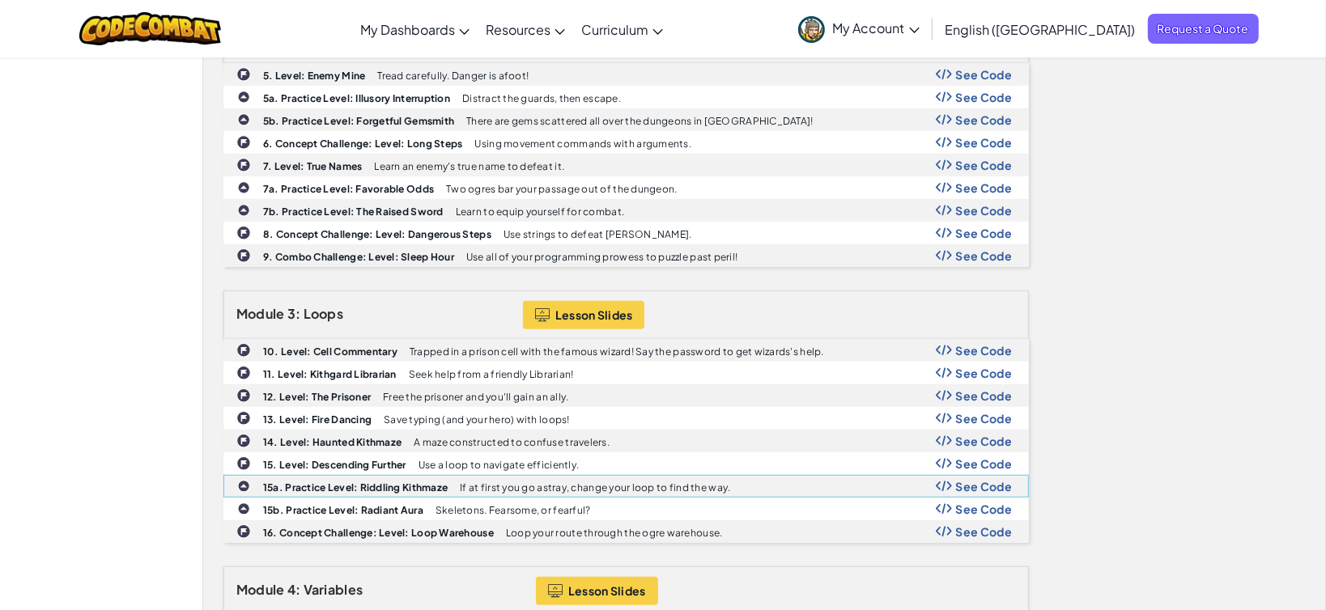
scroll to position [839, 0]
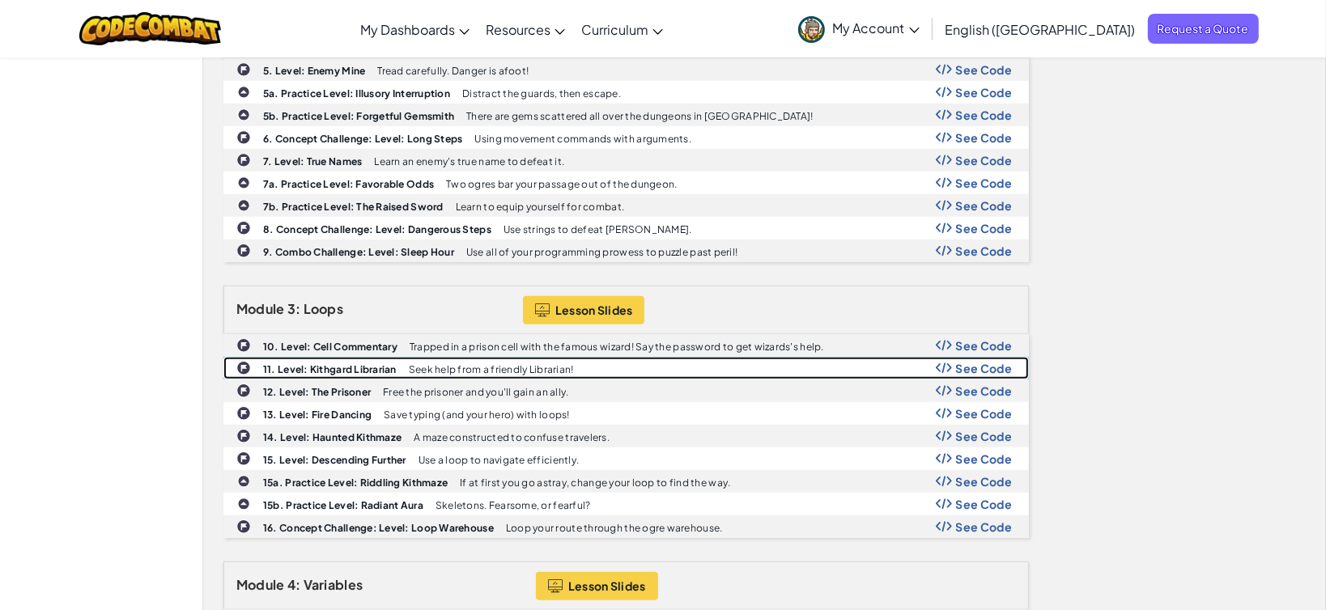
click at [980, 366] on span "See Code" at bounding box center [984, 368] width 57 height 13
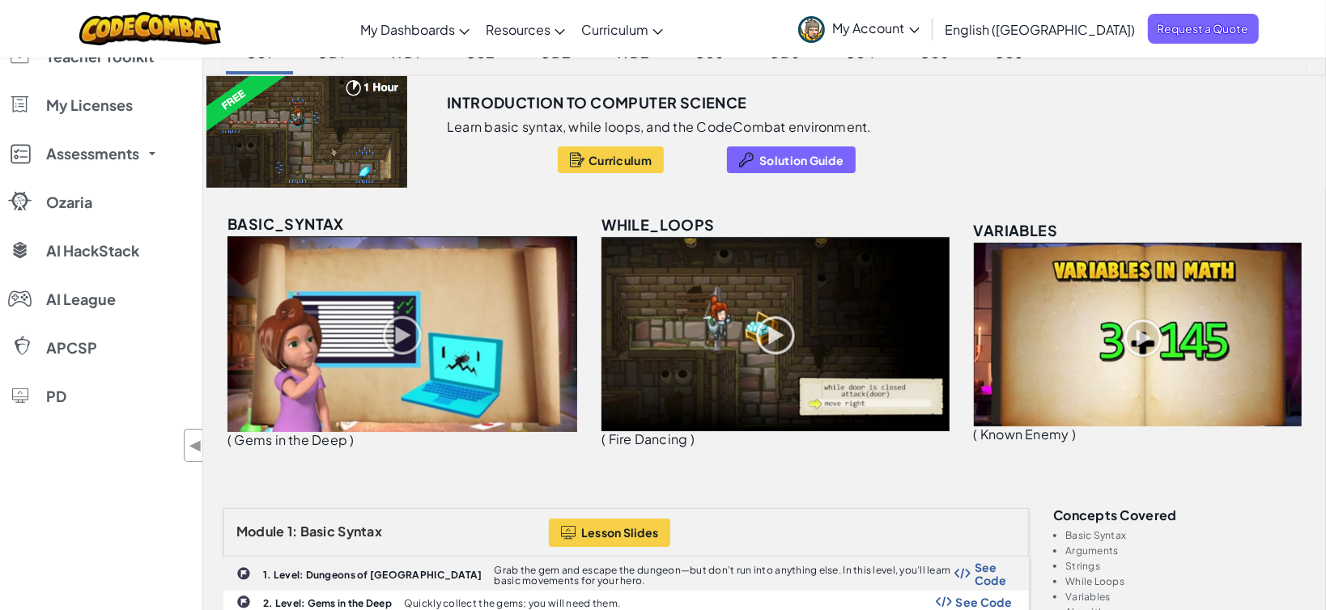
scroll to position [120, 0]
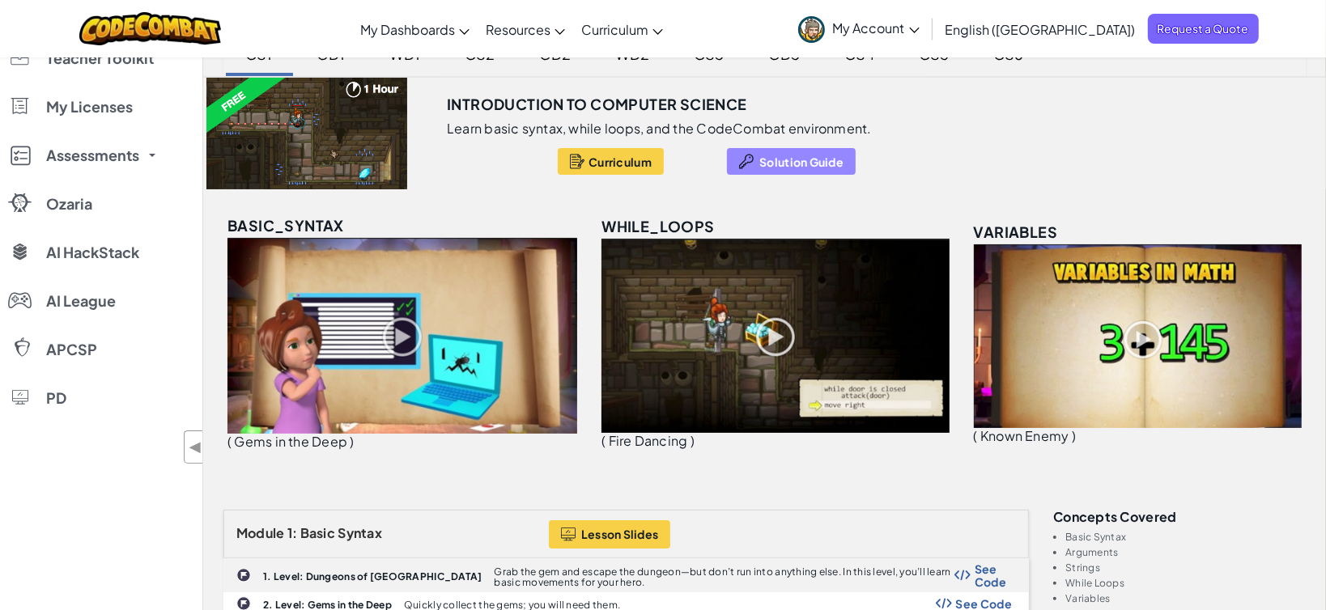
click at [794, 163] on span "Solution Guide" at bounding box center [801, 161] width 84 height 13
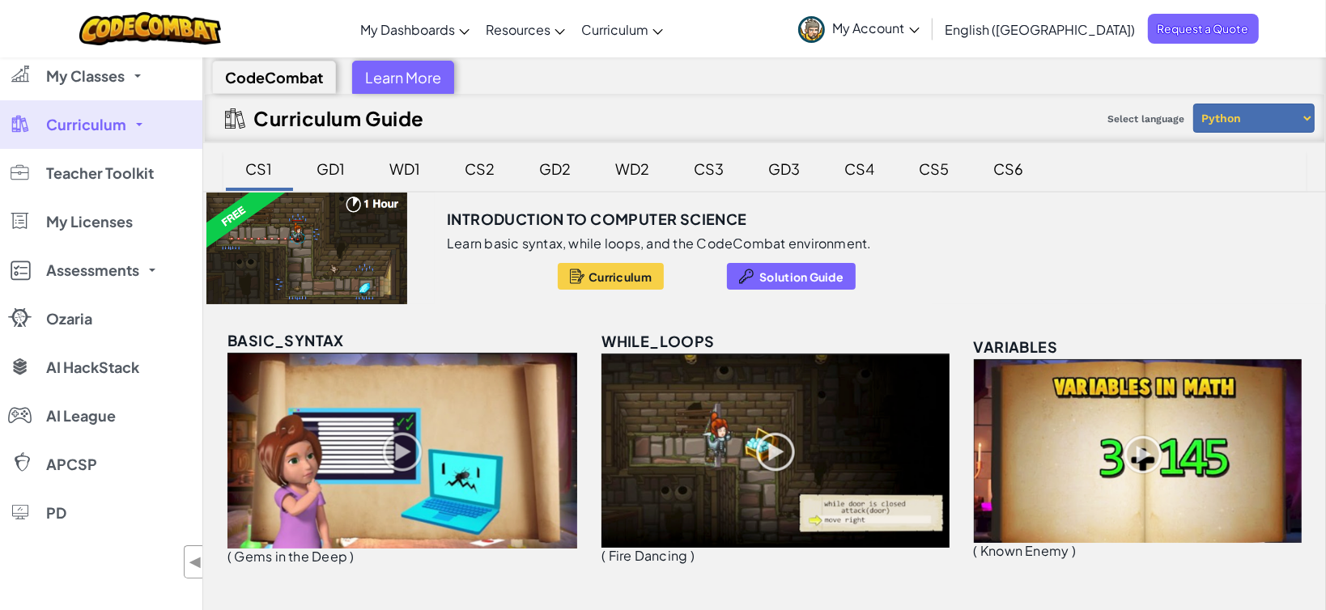
scroll to position [0, 0]
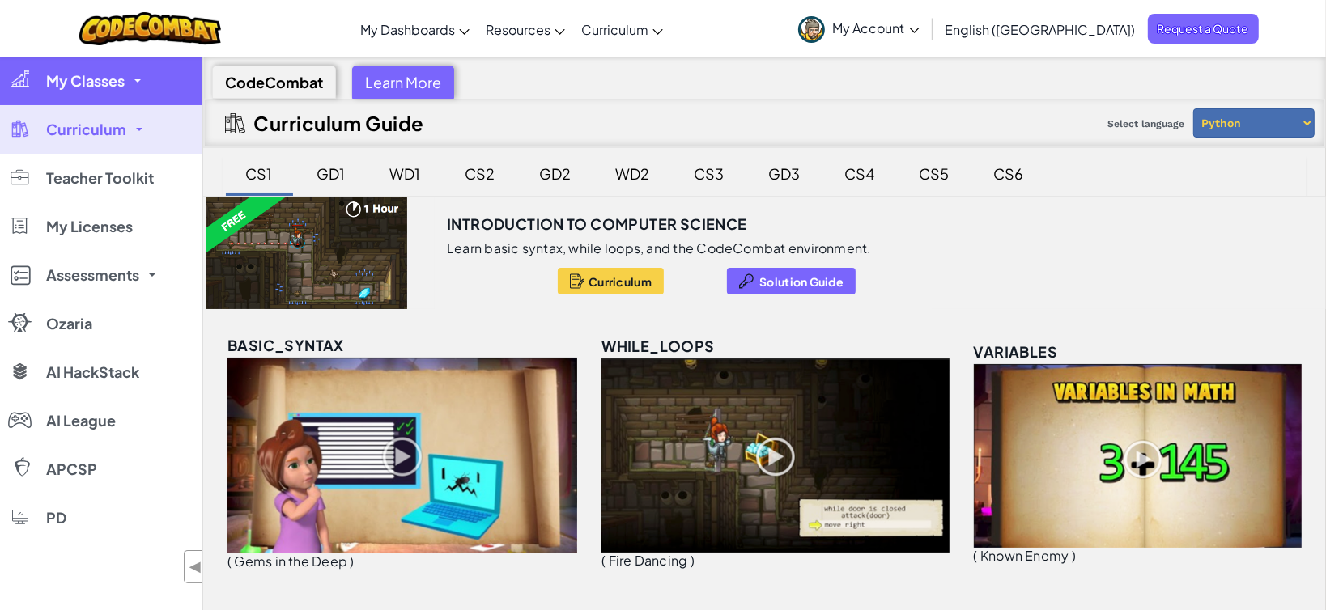
click at [145, 83] on link "My Classes" at bounding box center [101, 81] width 202 height 49
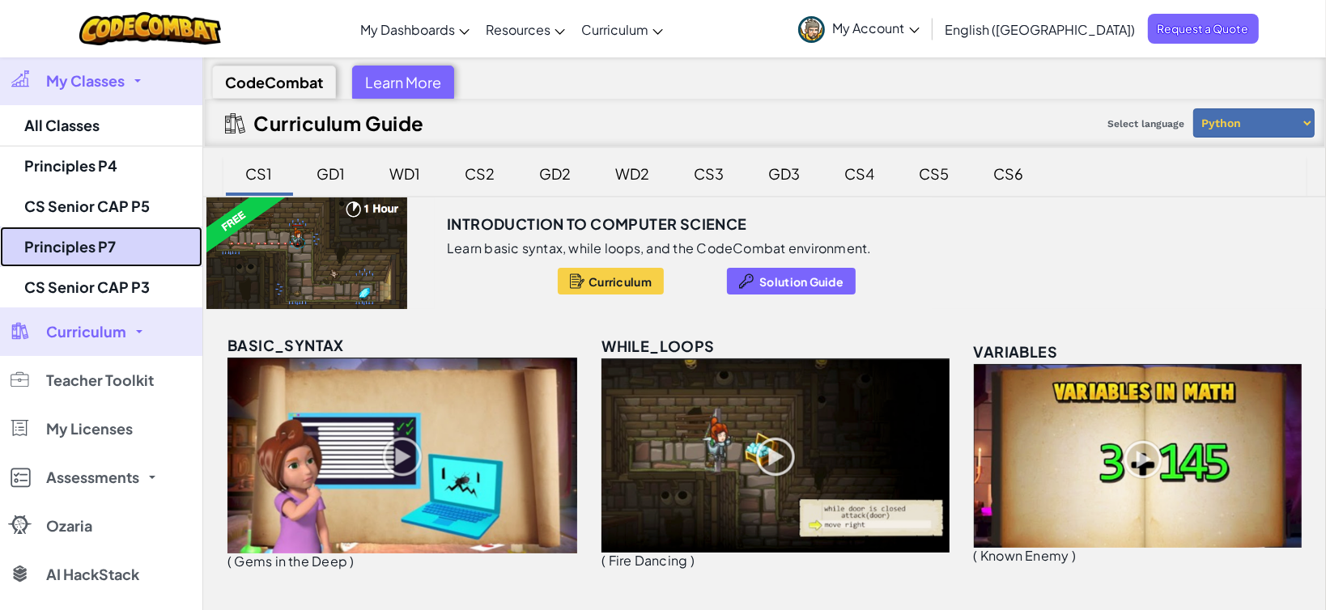
click at [94, 245] on link "Principles P7" at bounding box center [101, 247] width 202 height 40
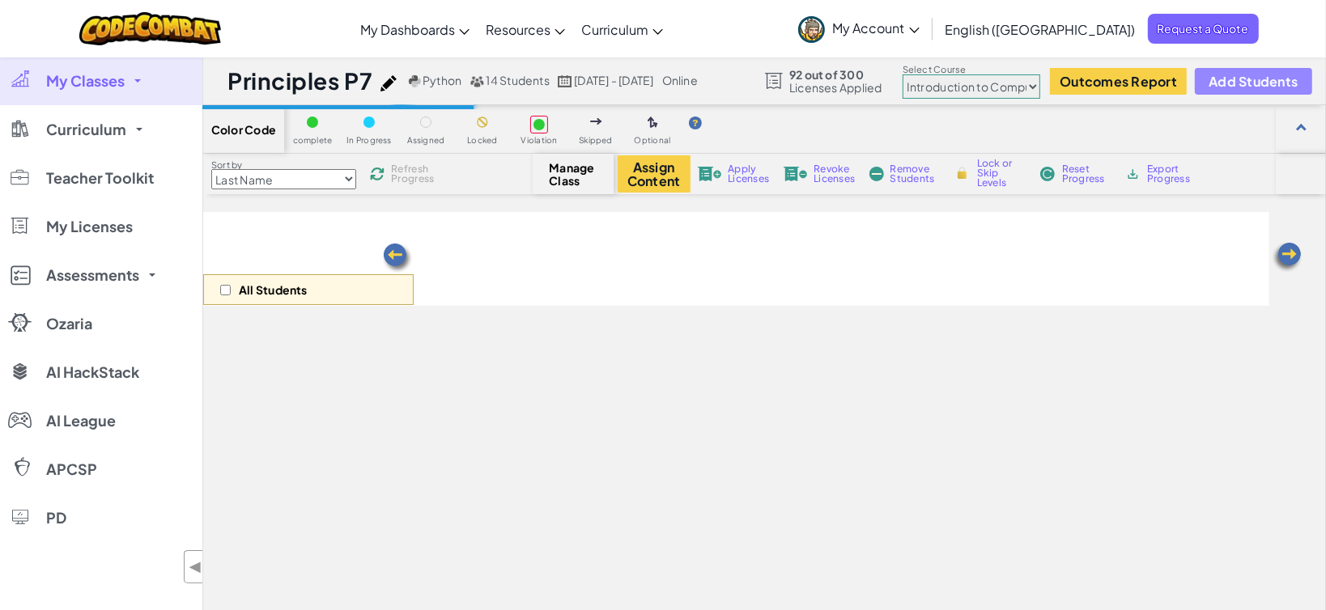
click at [1256, 74] on span "Add Students" at bounding box center [1253, 81] width 89 height 14
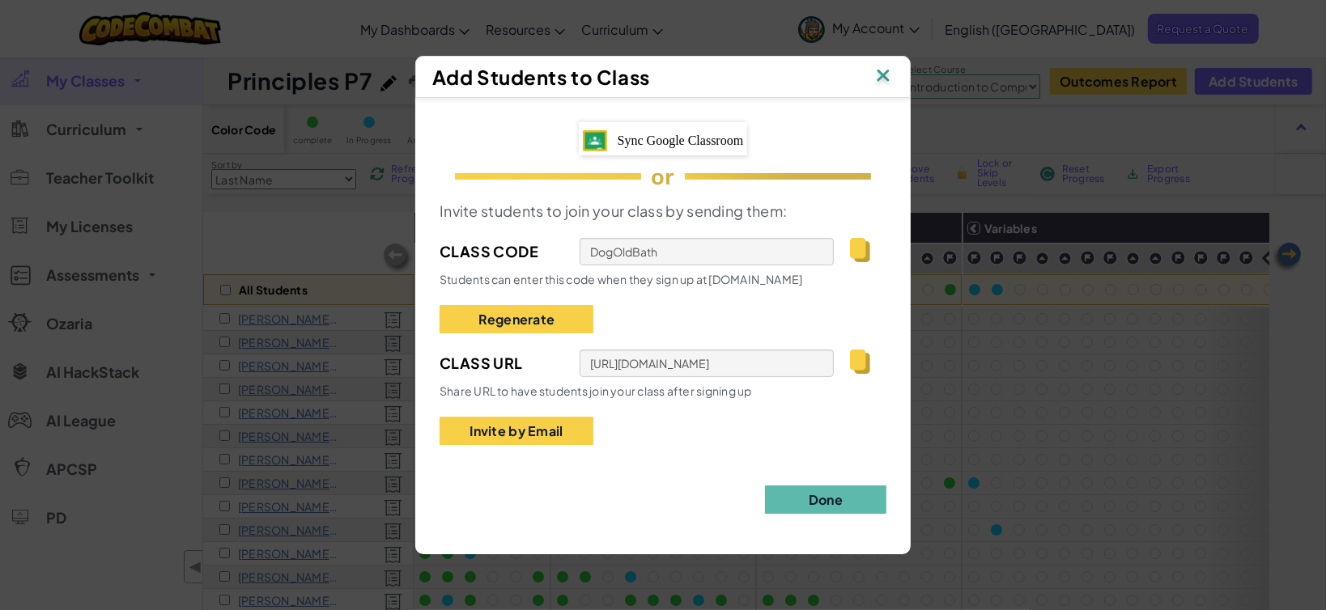
click at [866, 356] on img at bounding box center [860, 362] width 20 height 24
click at [839, 497] on button "Done" at bounding box center [825, 500] width 121 height 28
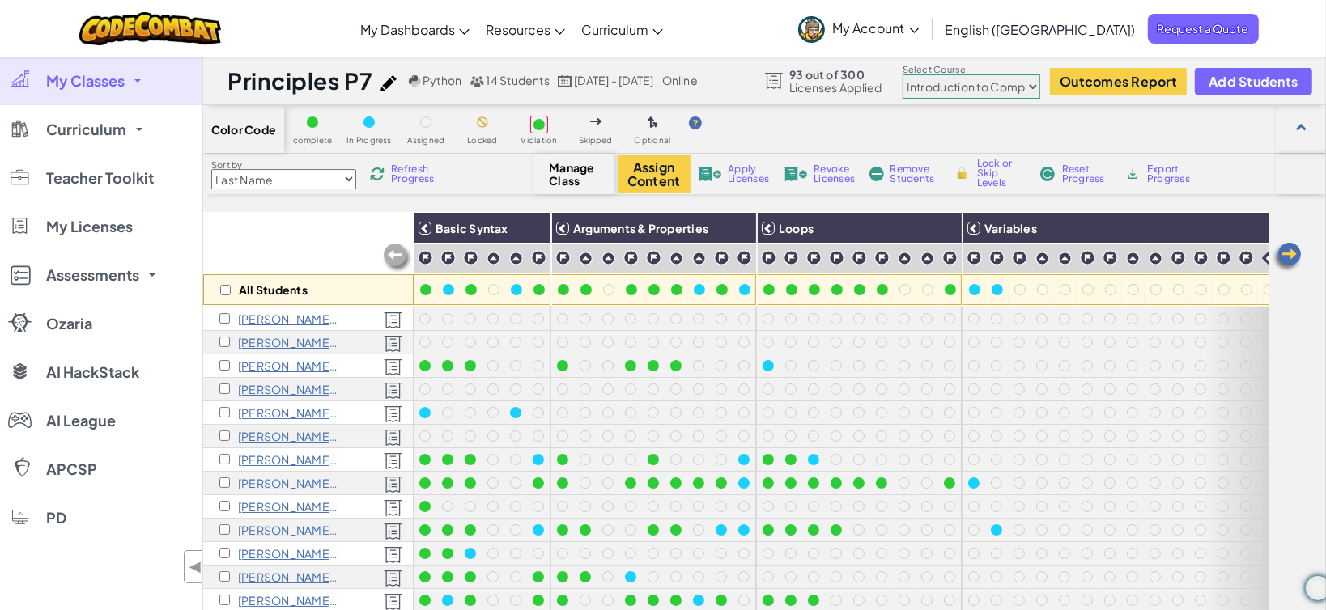
click at [96, 87] on span "My Classes" at bounding box center [85, 81] width 79 height 15
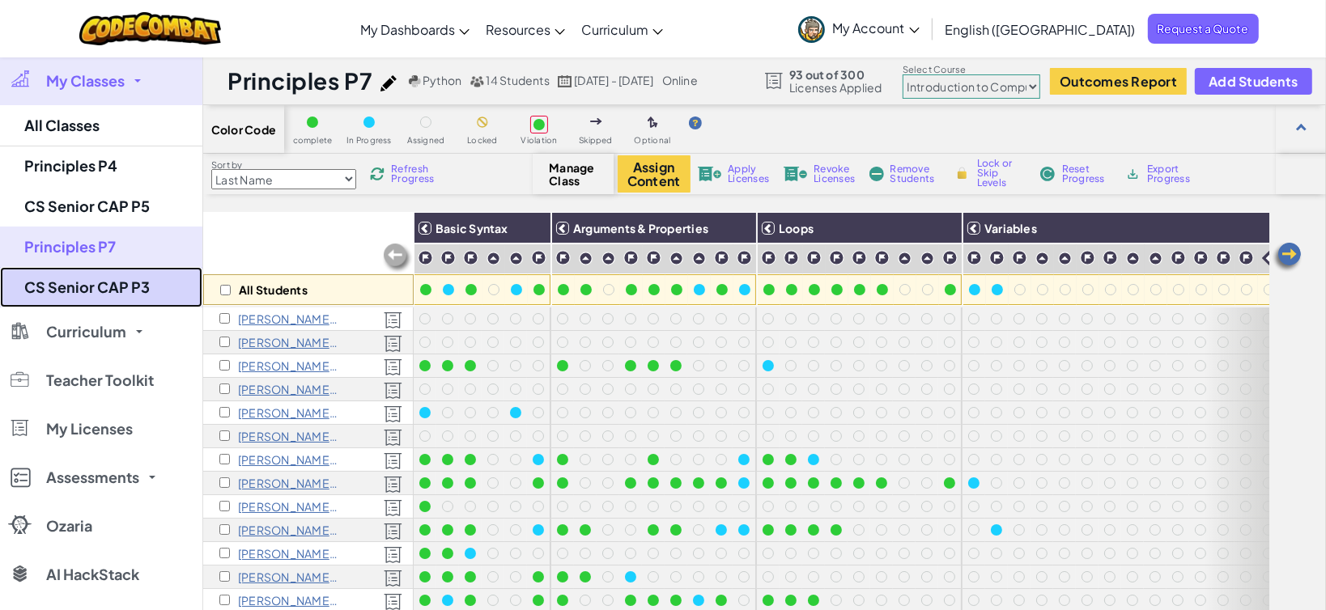
click at [103, 286] on link "CS Senior CAP P3" at bounding box center [101, 287] width 202 height 40
select select "5632661322961295f9428638"
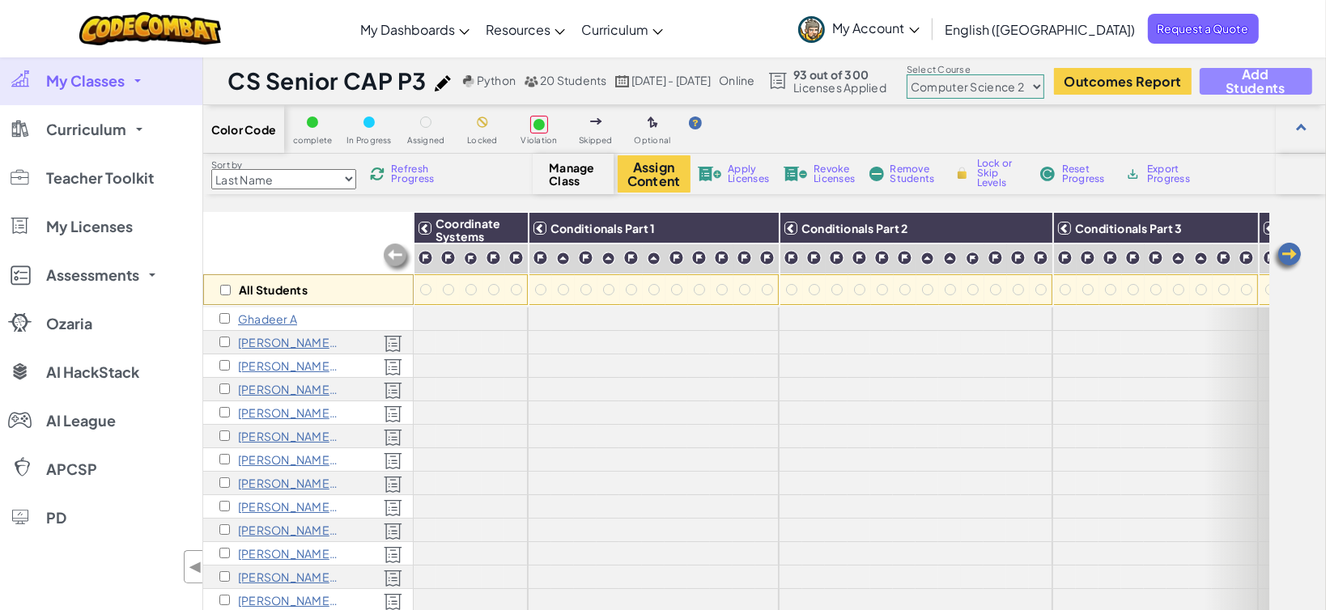
click at [1298, 82] on span "Add Students" at bounding box center [1255, 81] width 85 height 28
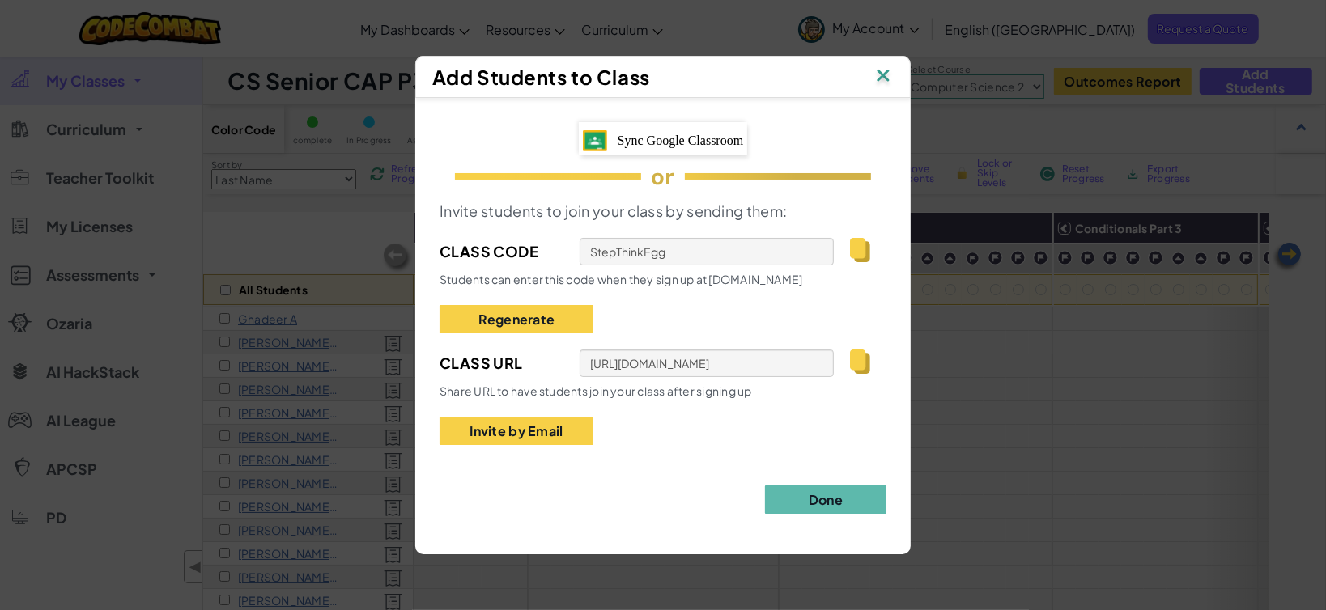
click at [848, 359] on div "[URL][DOMAIN_NAME]" at bounding box center [733, 364] width 307 height 28
click at [865, 359] on img at bounding box center [860, 362] width 20 height 24
click at [789, 494] on button "Done" at bounding box center [825, 500] width 121 height 28
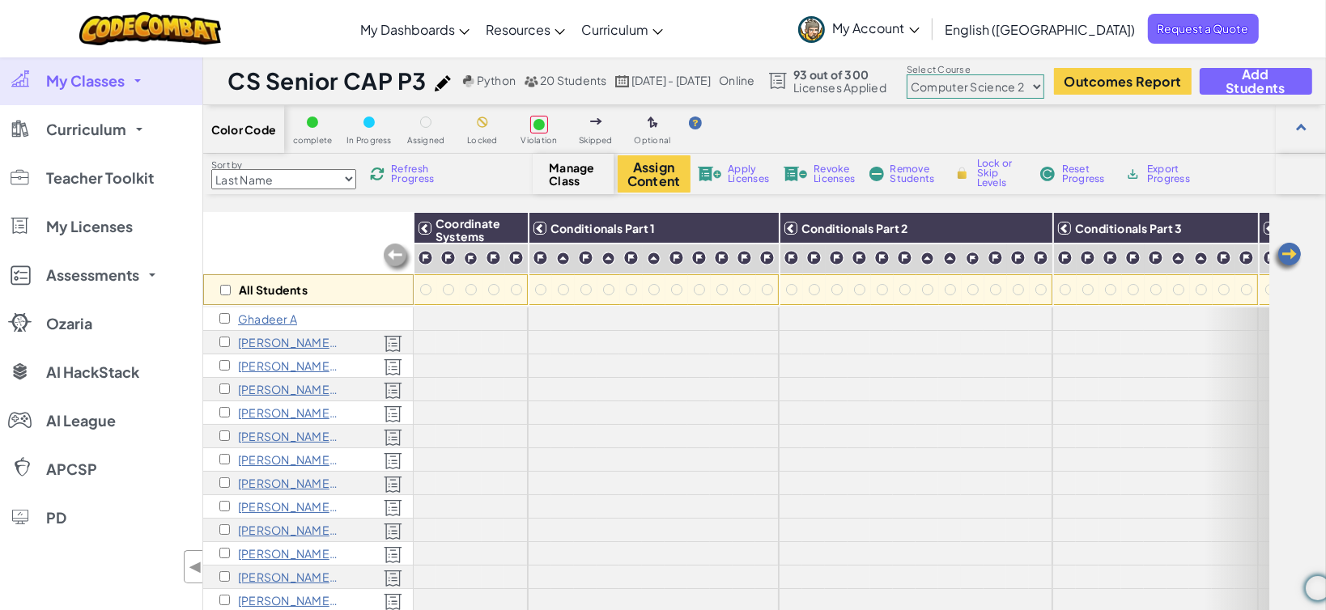
click at [118, 86] on span "My Classes" at bounding box center [85, 81] width 79 height 15
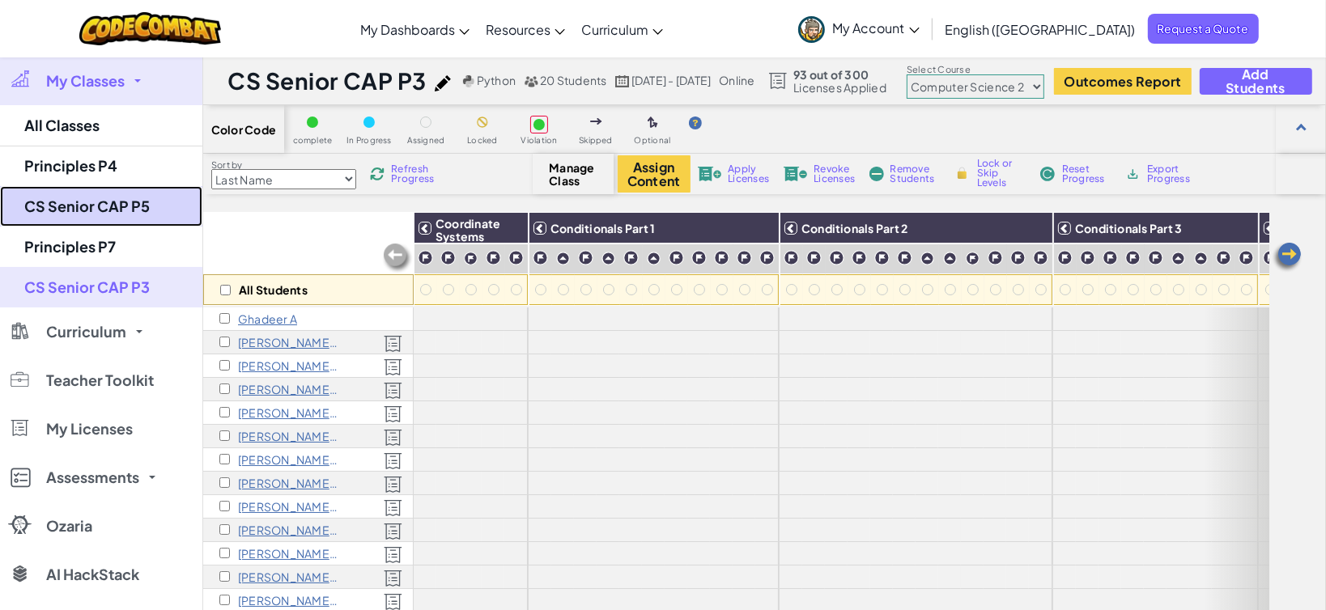
click at [116, 207] on link "CS Senior CAP P5" at bounding box center [101, 206] width 202 height 40
select select "56462f935afde0c6fd30fc8c"
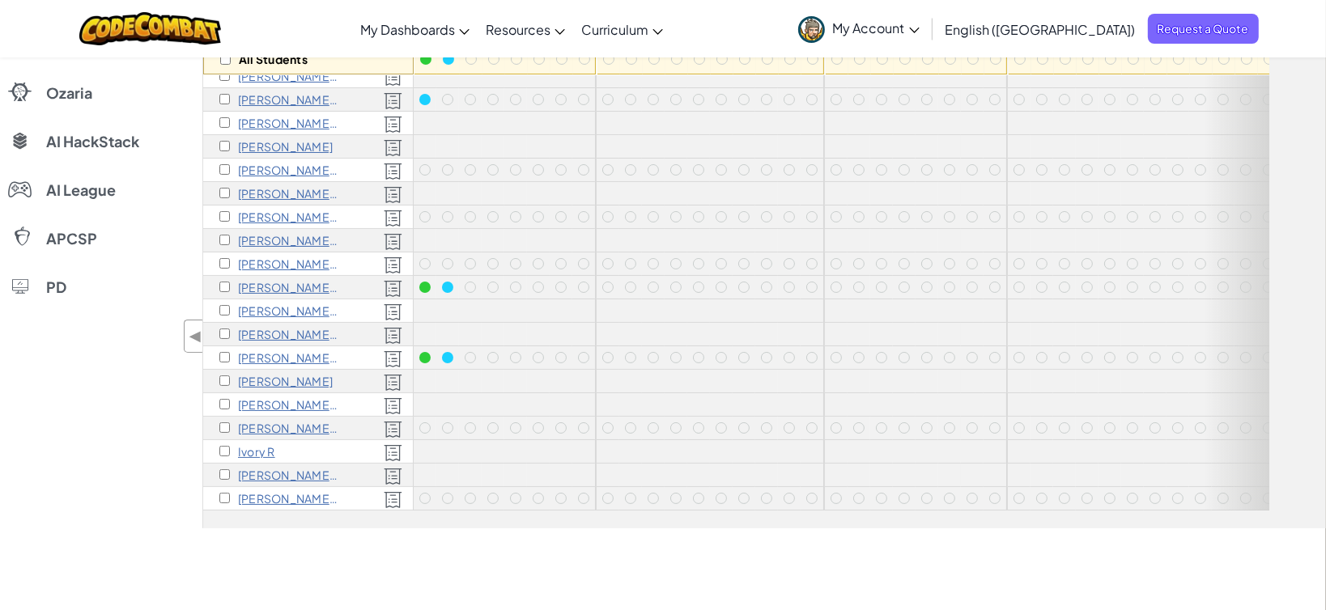
scroll to position [240, 0]
